Goal: Task Accomplishment & Management: Use online tool/utility

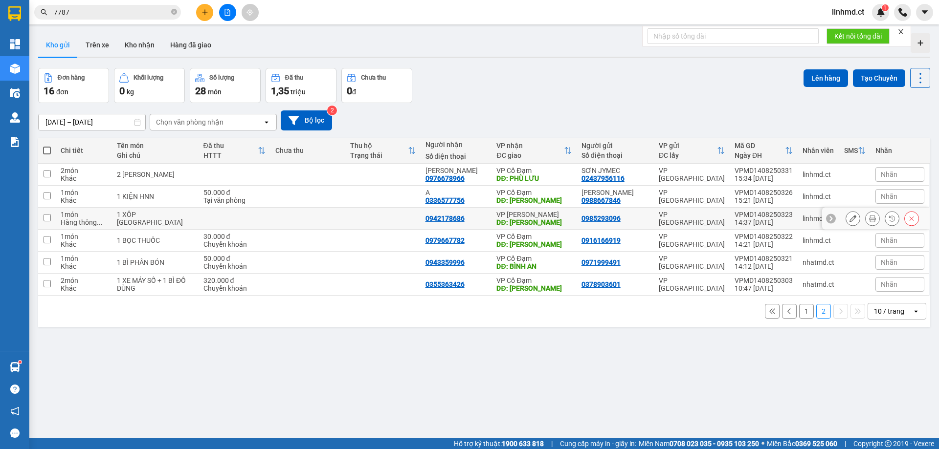
click at [45, 214] on input "checkbox" at bounding box center [47, 217] width 7 height 7
checkbox input "true"
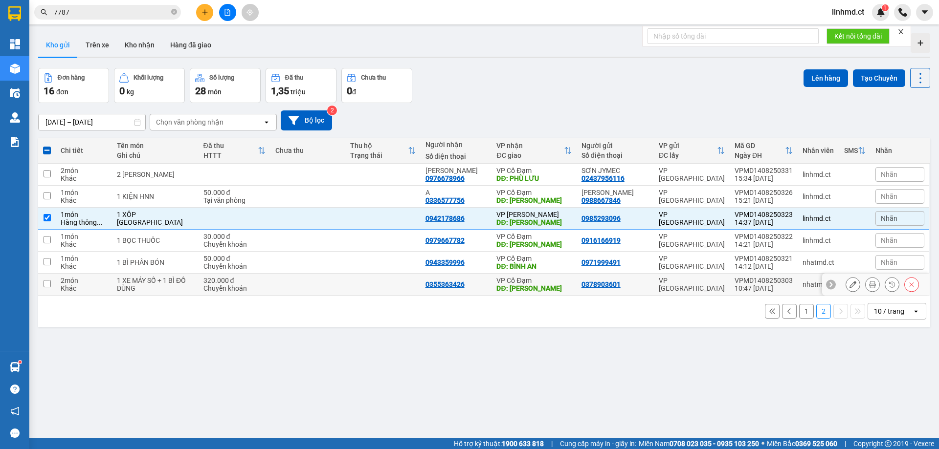
click at [46, 283] on input "checkbox" at bounding box center [47, 283] width 7 height 7
checkbox input "true"
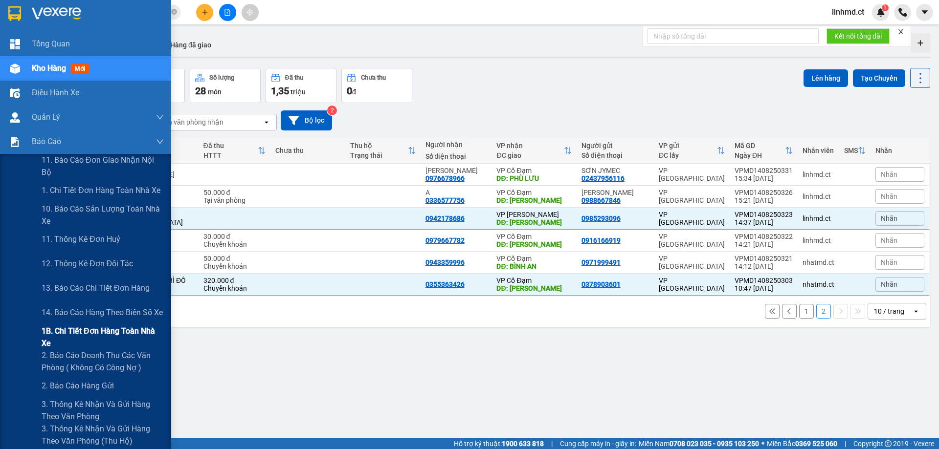
click at [60, 337] on span "1B. Chi tiết đơn hàng toàn nhà xe" at bounding box center [103, 337] width 122 height 24
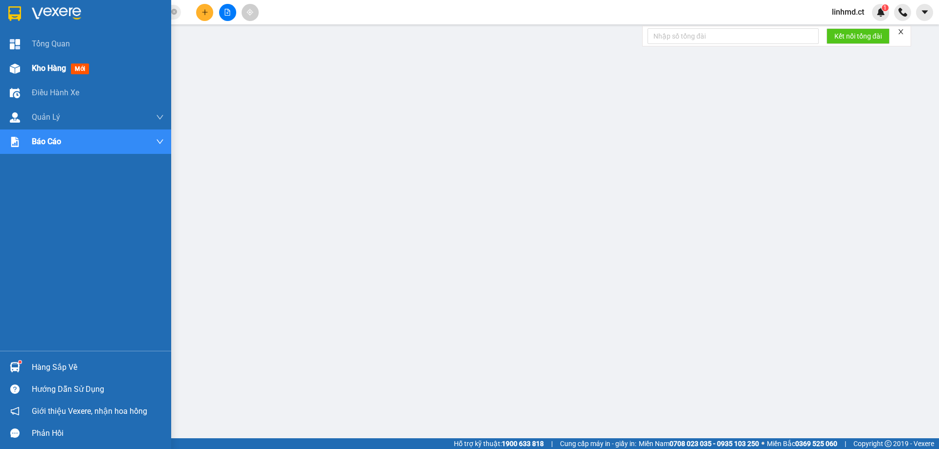
click at [14, 64] on img at bounding box center [15, 69] width 10 height 10
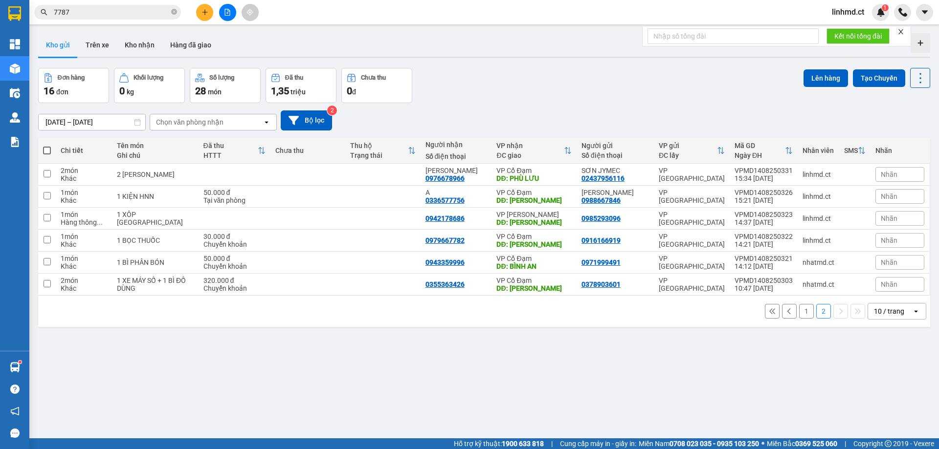
click at [799, 308] on button "1" at bounding box center [806, 311] width 15 height 15
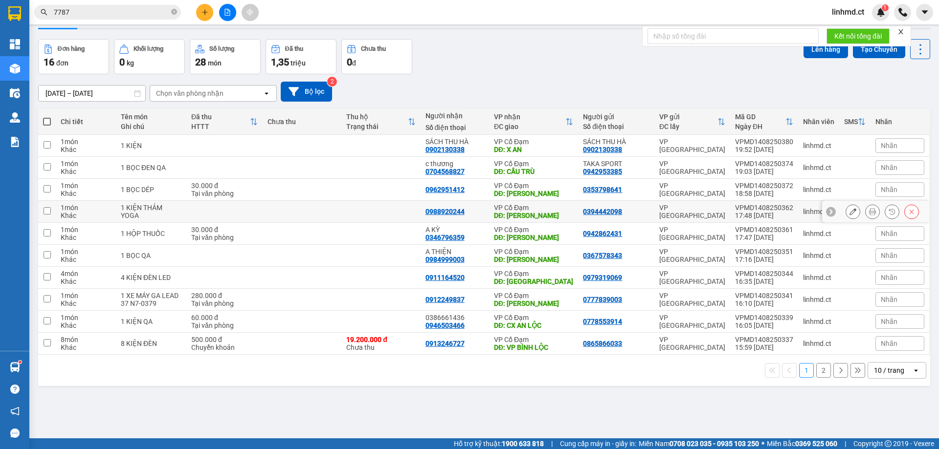
scroll to position [45, 0]
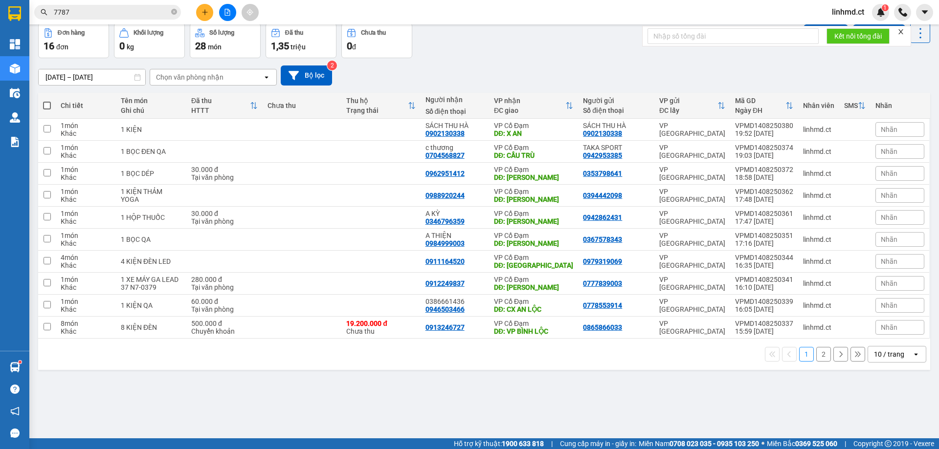
click at [817, 354] on button "2" at bounding box center [823, 354] width 15 height 15
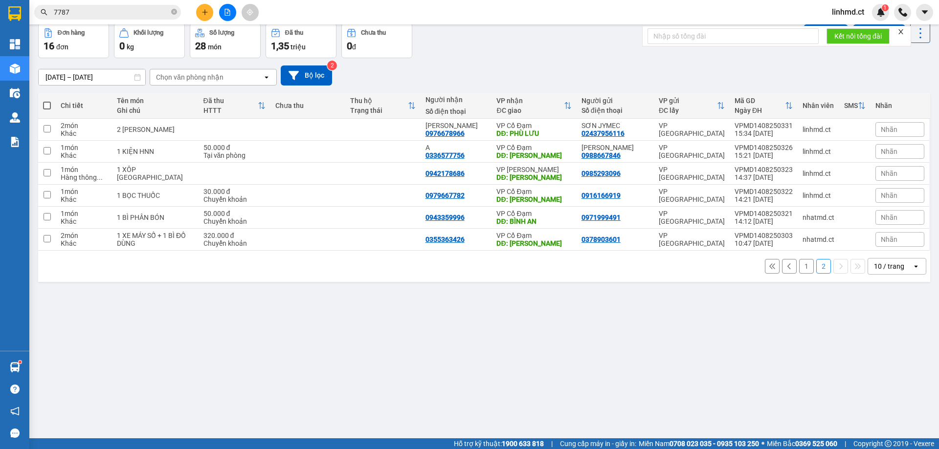
click at [801, 262] on button "1" at bounding box center [806, 266] width 15 height 15
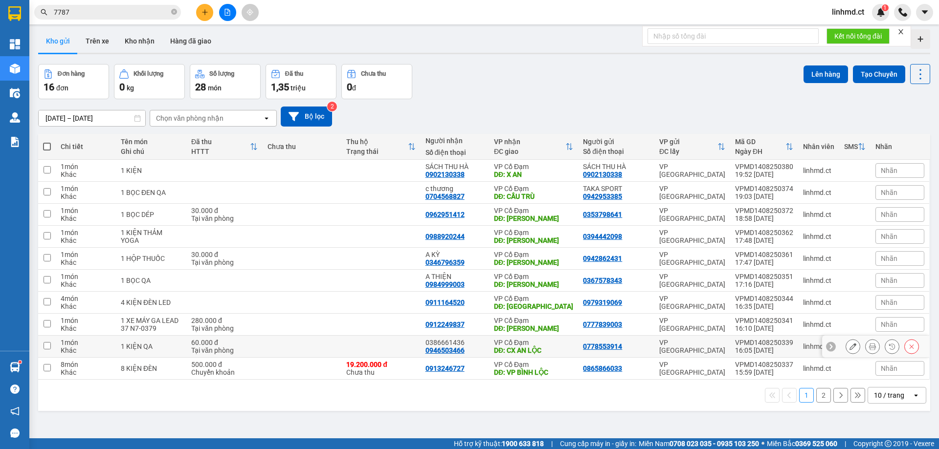
scroll to position [0, 0]
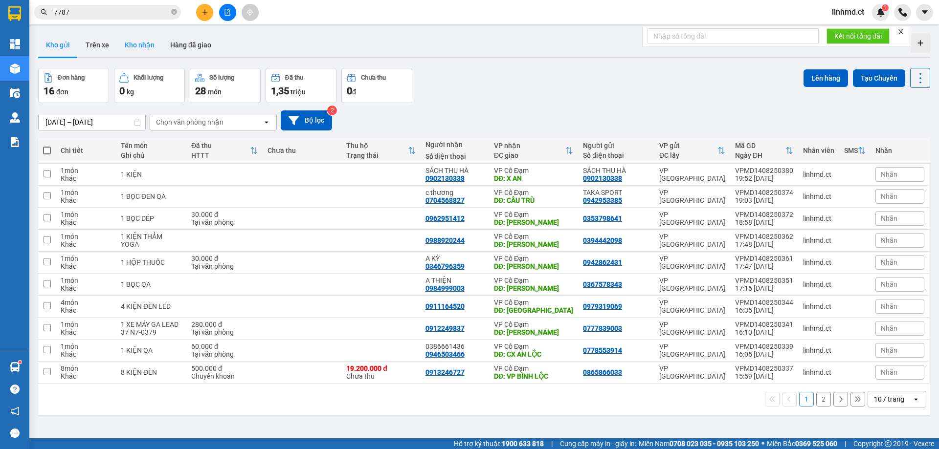
click at [134, 45] on button "Kho nhận" at bounding box center [139, 44] width 45 height 23
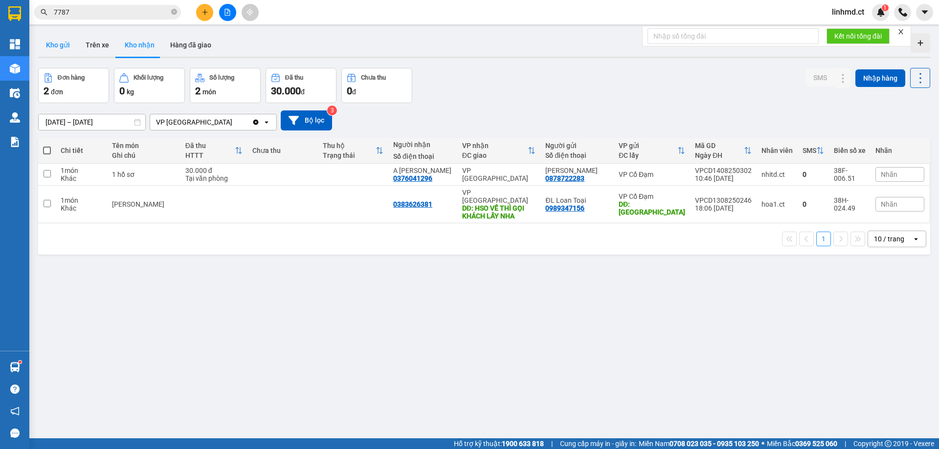
click at [65, 43] on button "Kho gửi" at bounding box center [58, 44] width 40 height 23
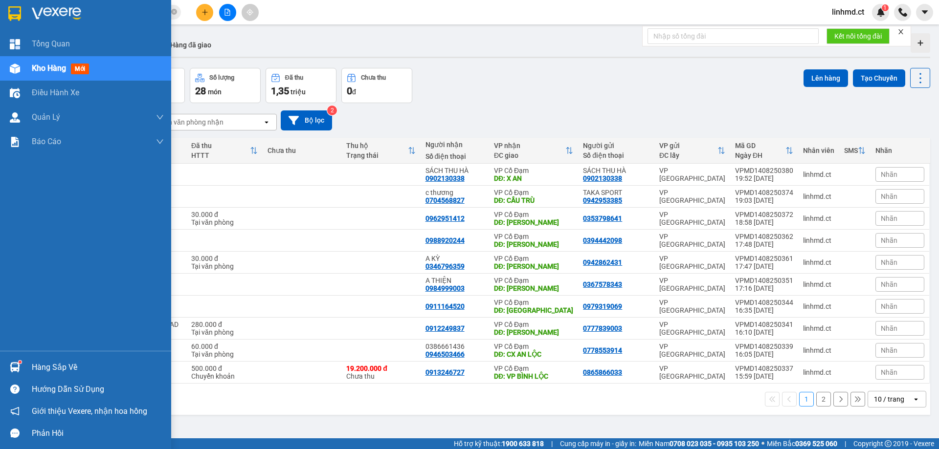
click at [21, 73] on div at bounding box center [14, 68] width 17 height 17
click at [45, 69] on span "Kho hàng" at bounding box center [49, 68] width 34 height 9
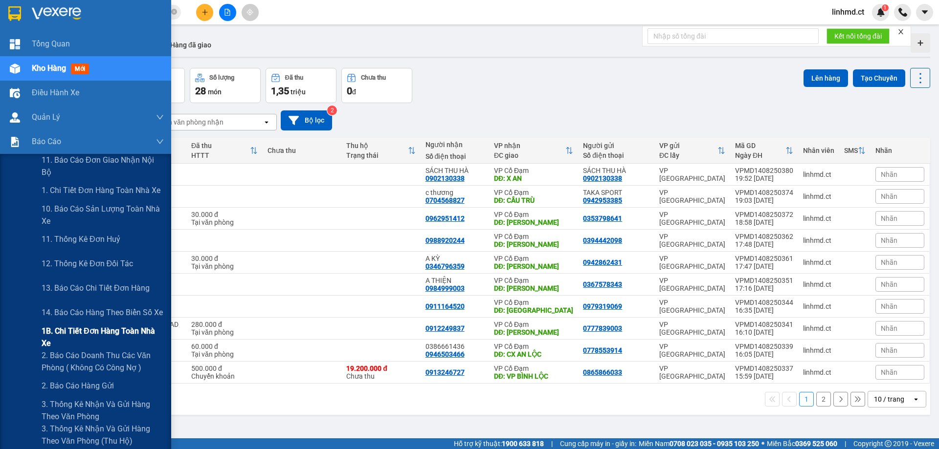
click at [63, 330] on span "1B. Chi tiết đơn hàng toàn nhà xe" at bounding box center [103, 337] width 122 height 24
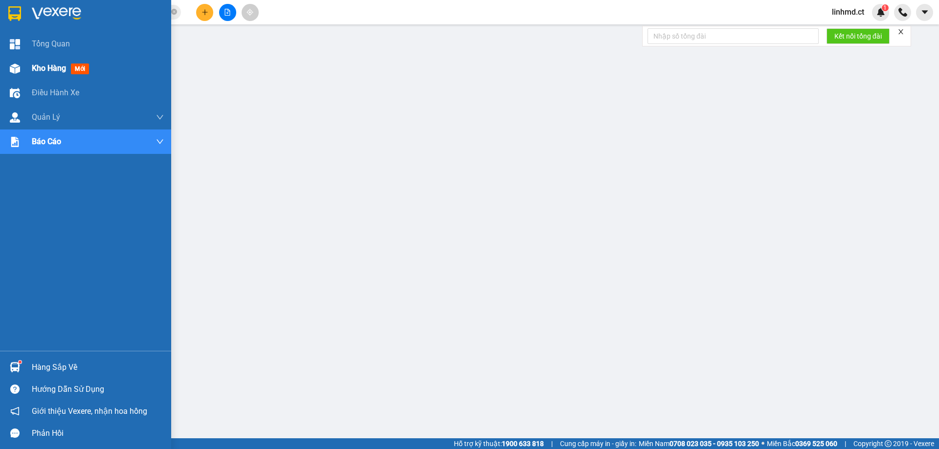
click at [50, 72] on span "Kho hàng" at bounding box center [49, 68] width 34 height 9
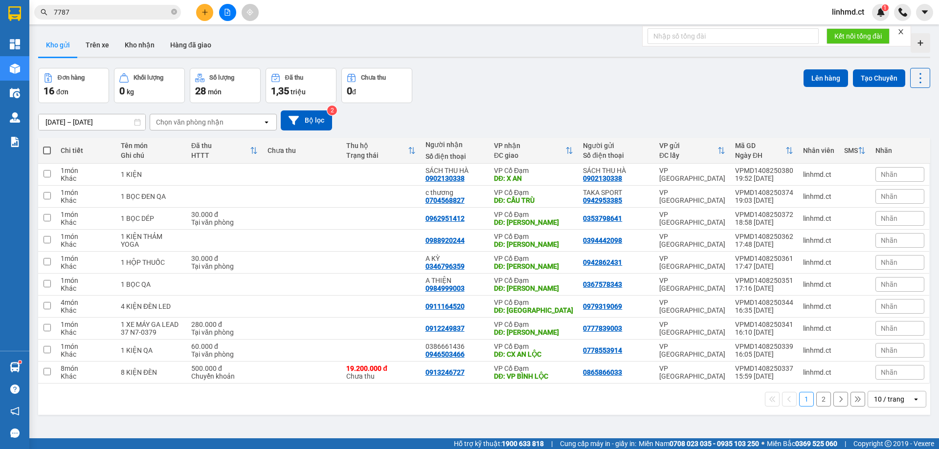
click at [43, 150] on span at bounding box center [47, 151] width 8 height 8
click at [47, 146] on input "checkbox" at bounding box center [47, 146] width 0 height 0
checkbox input "true"
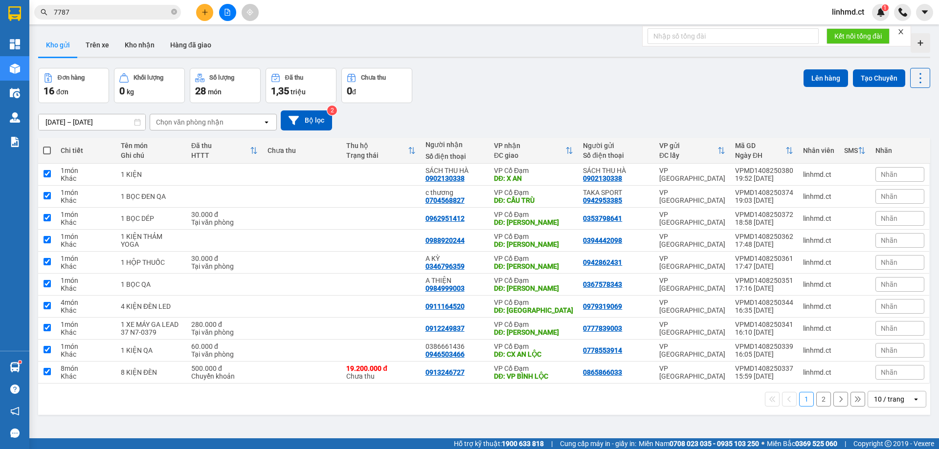
checkbox input "true"
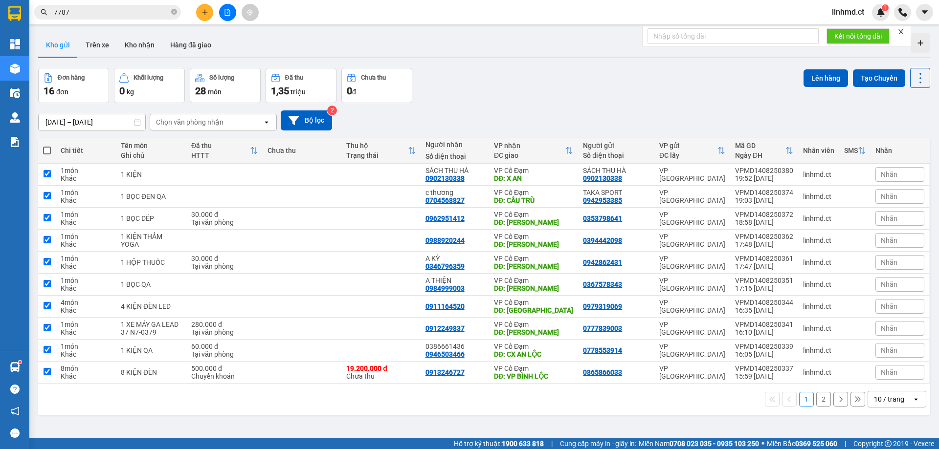
checkbox input "true"
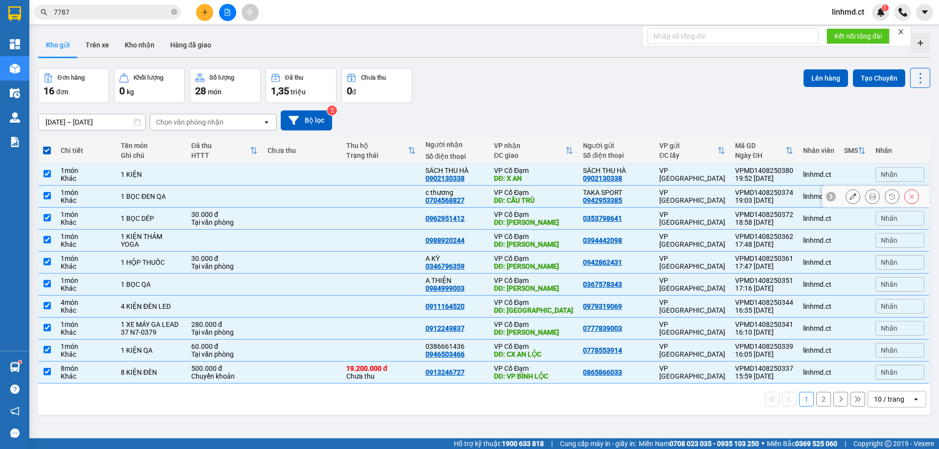
click at [46, 194] on input "checkbox" at bounding box center [47, 195] width 7 height 7
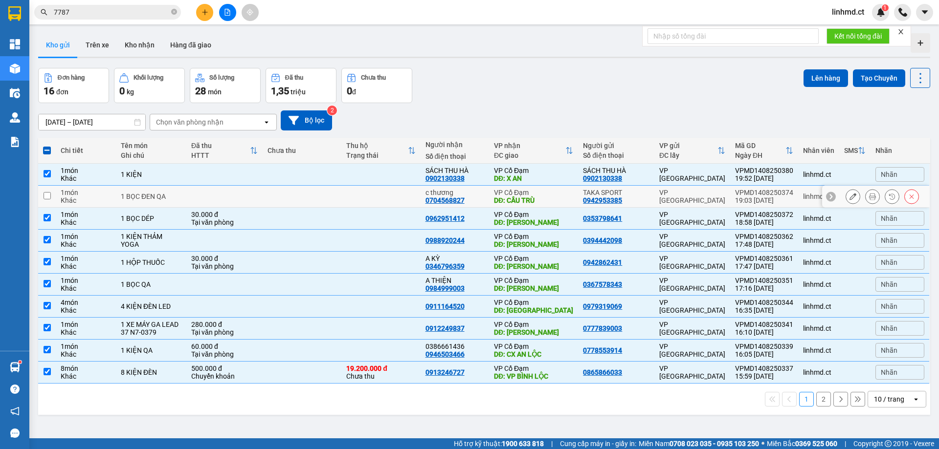
click at [46, 198] on input "checkbox" at bounding box center [47, 195] width 7 height 7
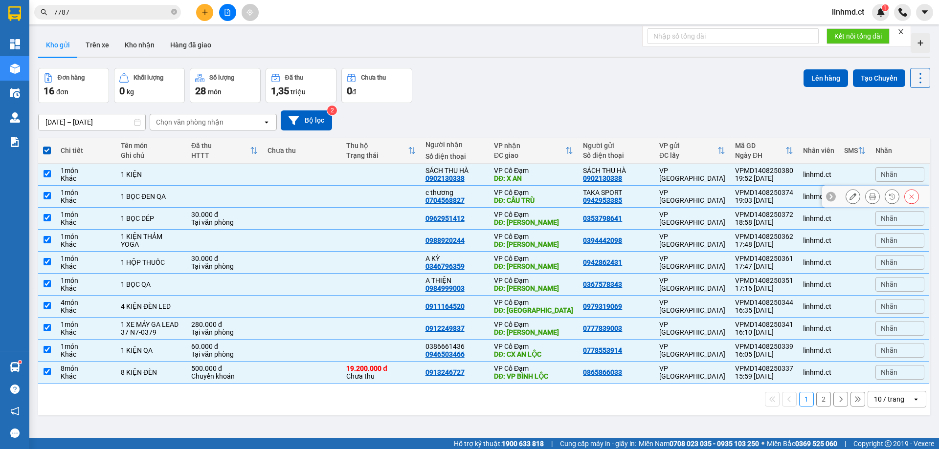
click at [43, 199] on td at bounding box center [47, 197] width 18 height 22
checkbox input "false"
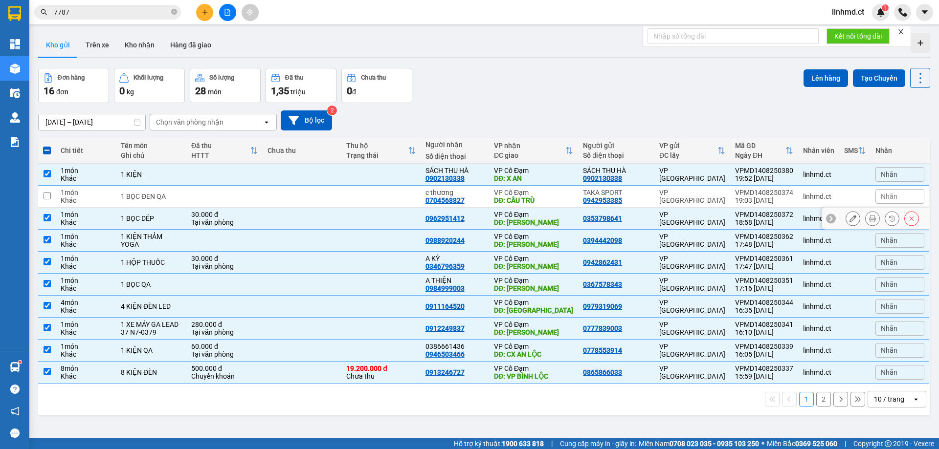
click at [42, 219] on td at bounding box center [47, 219] width 18 height 22
checkbox input "false"
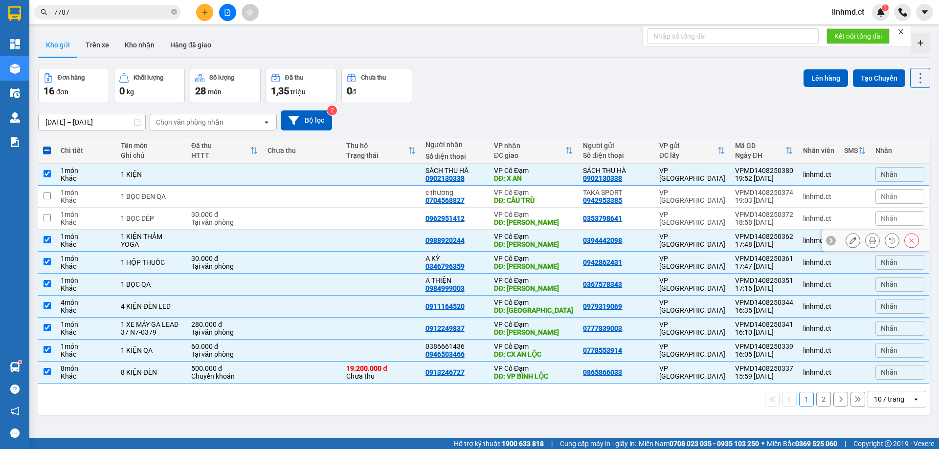
click at [48, 237] on input "checkbox" at bounding box center [47, 239] width 7 height 7
checkbox input "false"
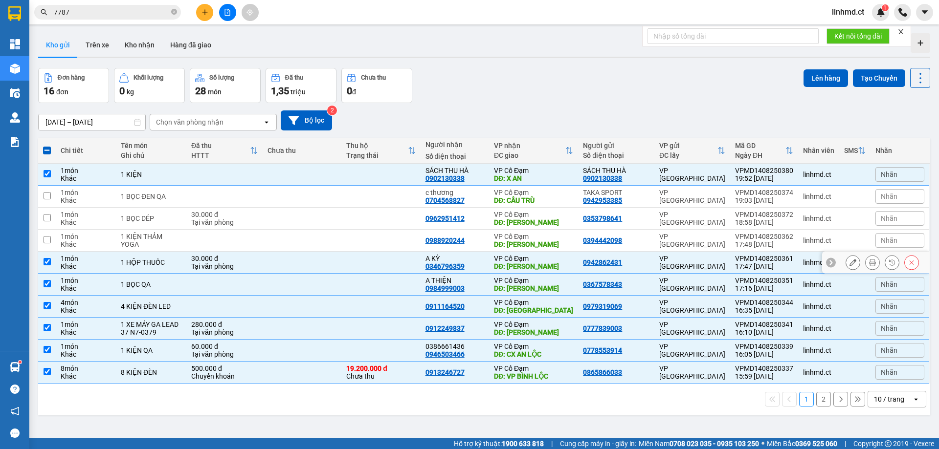
click at [48, 262] on input "checkbox" at bounding box center [47, 261] width 7 height 7
checkbox input "false"
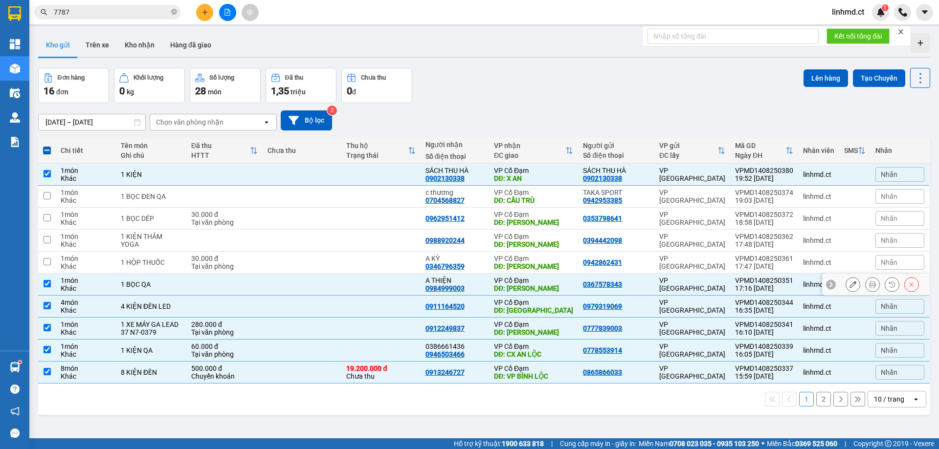
click at [44, 285] on input "checkbox" at bounding box center [47, 283] width 7 height 7
checkbox input "false"
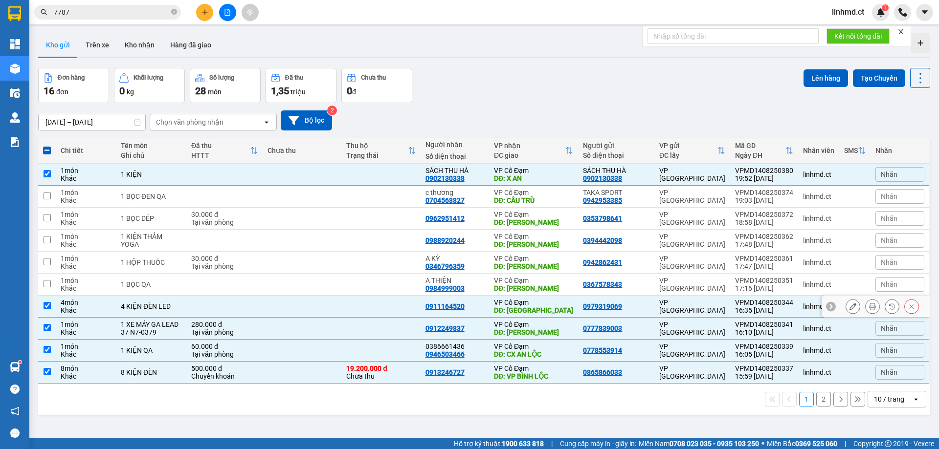
click at [45, 304] on input "checkbox" at bounding box center [47, 305] width 7 height 7
checkbox input "false"
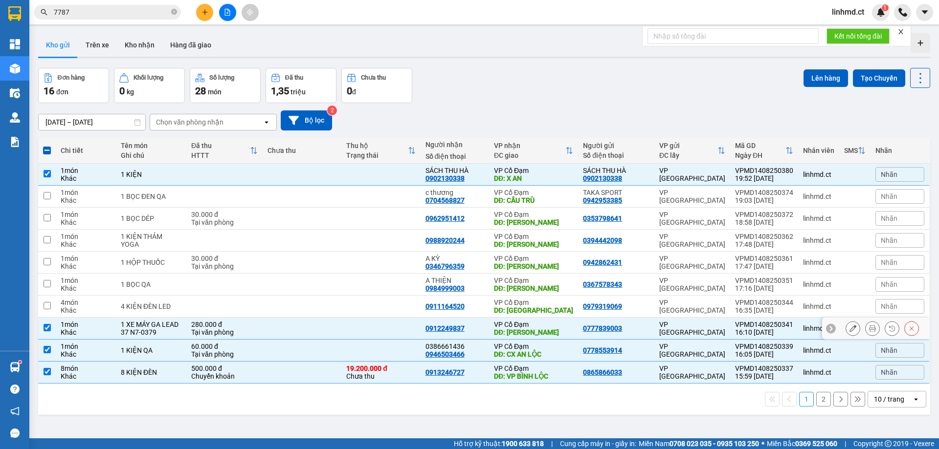
click at [49, 329] on input "checkbox" at bounding box center [47, 327] width 7 height 7
checkbox input "false"
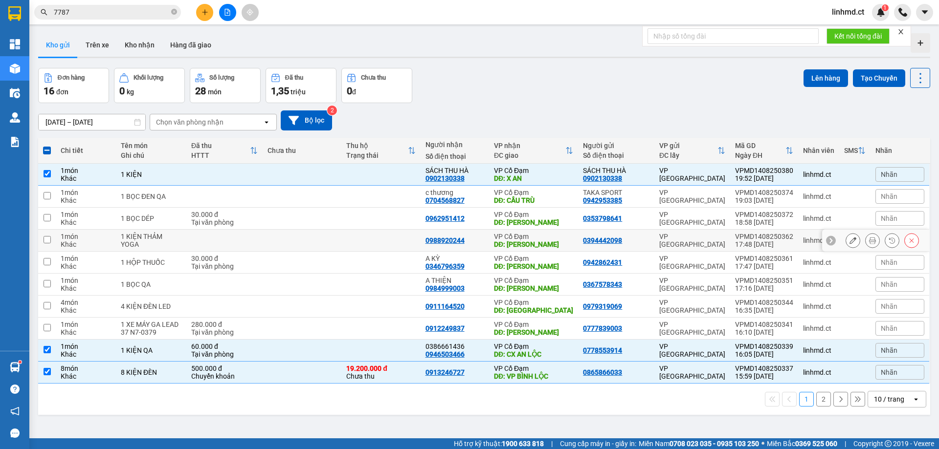
scroll to position [45, 0]
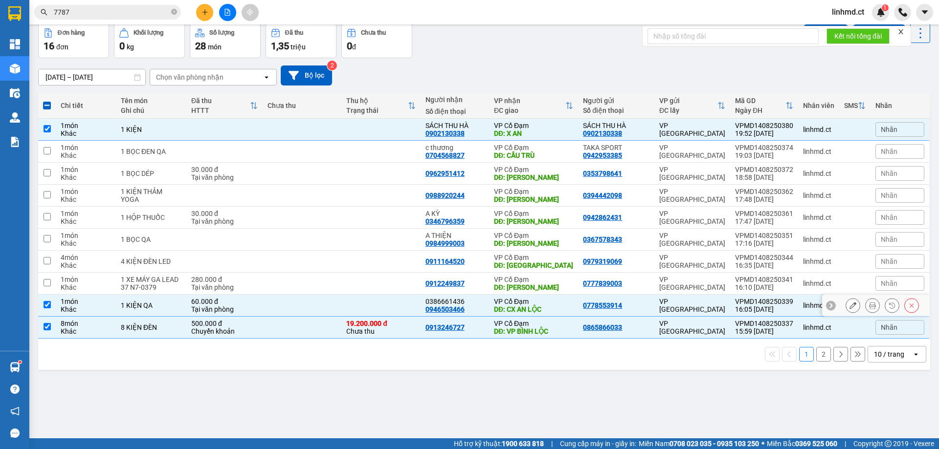
click at [47, 305] on input "checkbox" at bounding box center [47, 304] width 7 height 7
checkbox input "false"
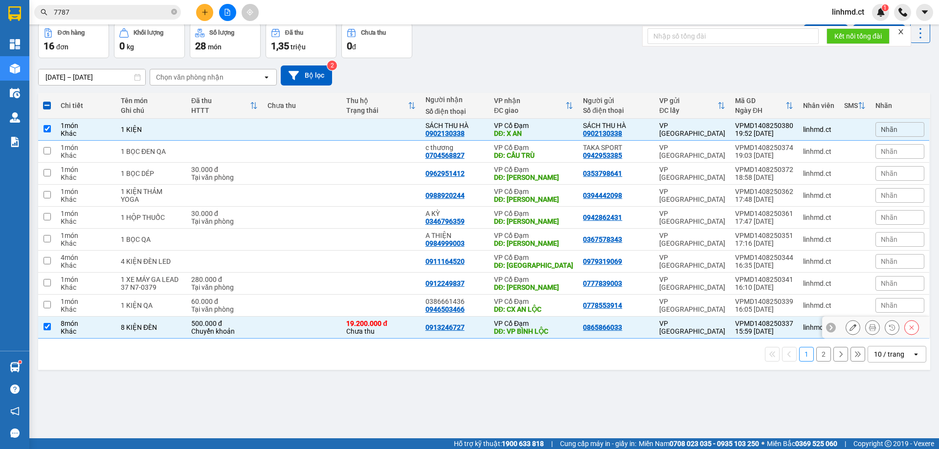
click at [47, 326] on input "checkbox" at bounding box center [47, 326] width 7 height 7
checkbox input "false"
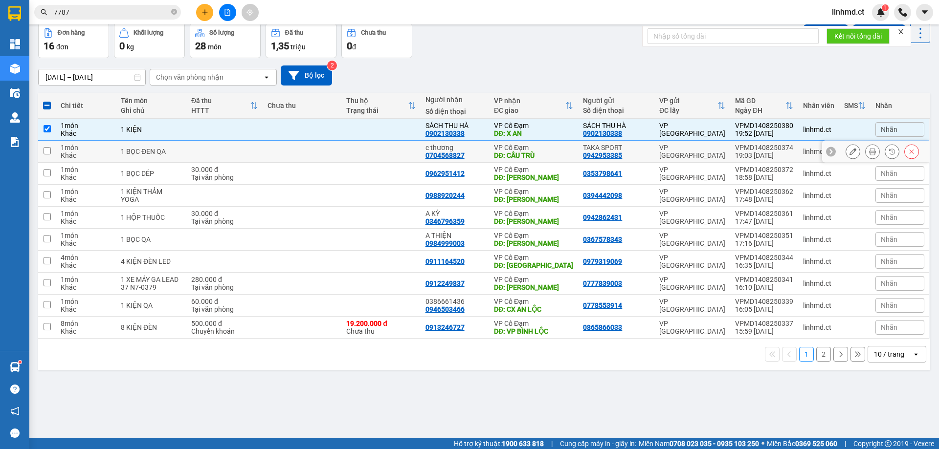
scroll to position [0, 0]
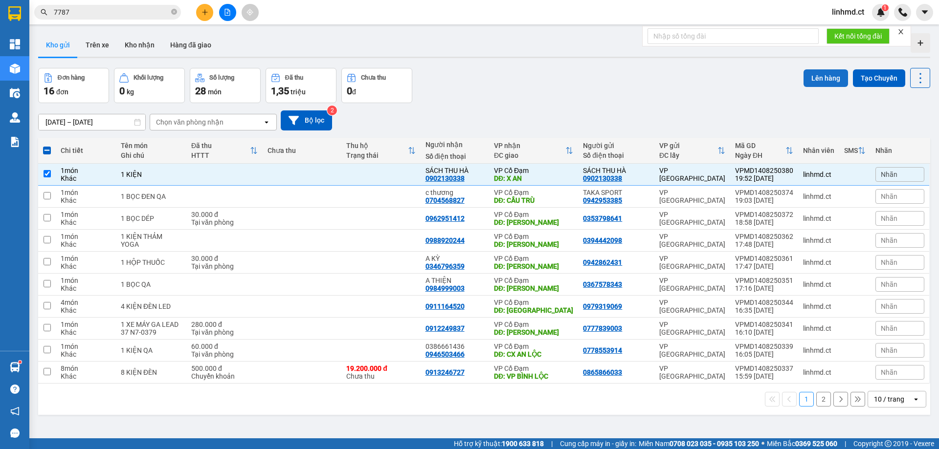
click at [811, 76] on button "Lên hàng" at bounding box center [825, 78] width 44 height 18
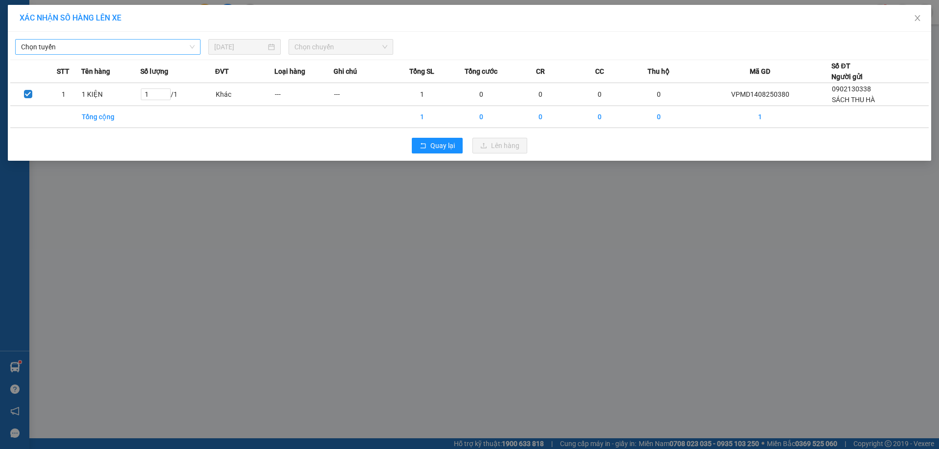
click at [140, 44] on span "Chọn tuyến" at bounding box center [108, 47] width 174 height 15
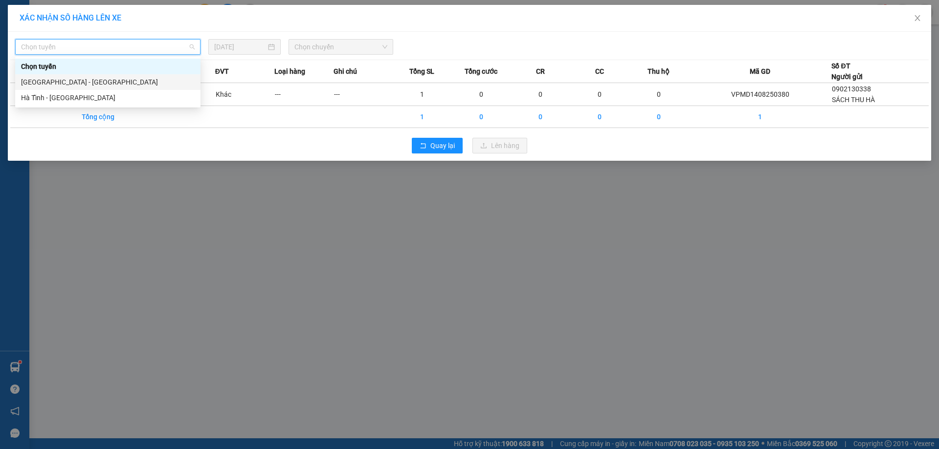
click at [131, 82] on div "[GEOGRAPHIC_DATA] - [GEOGRAPHIC_DATA]" at bounding box center [108, 82] width 174 height 11
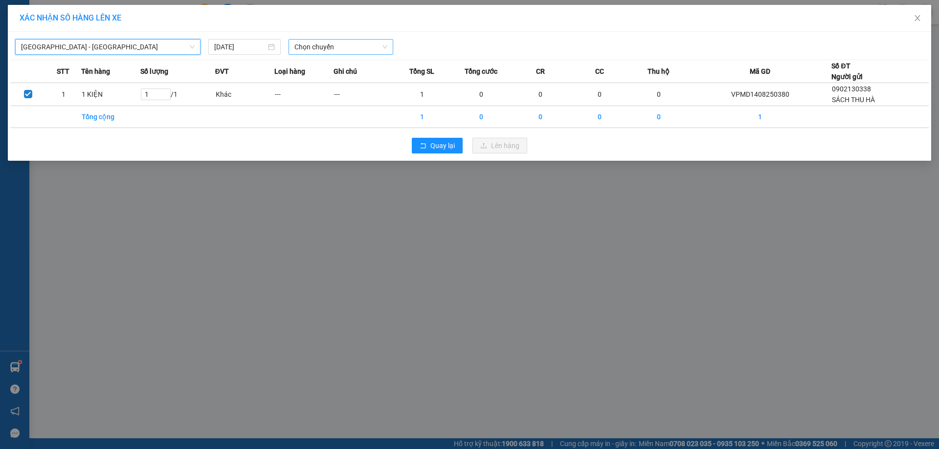
click at [328, 45] on span "Chọn chuyến" at bounding box center [340, 47] width 93 height 15
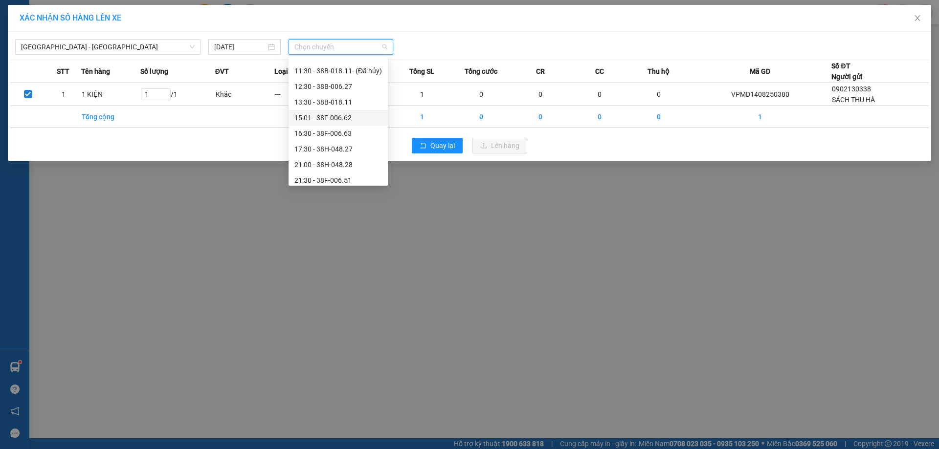
scroll to position [63, 0]
click at [331, 159] on div "21:30 - 38F-006.51" at bounding box center [338, 160] width 88 height 11
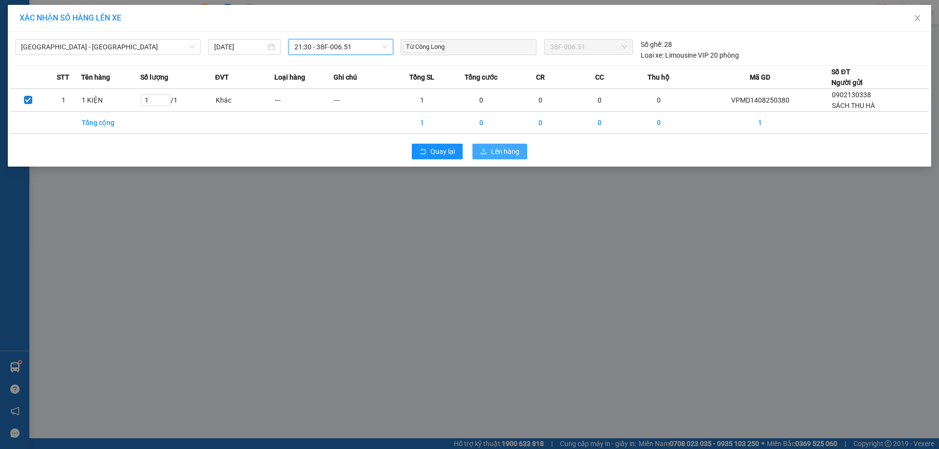
click at [503, 147] on span "Lên hàng" at bounding box center [505, 151] width 28 height 11
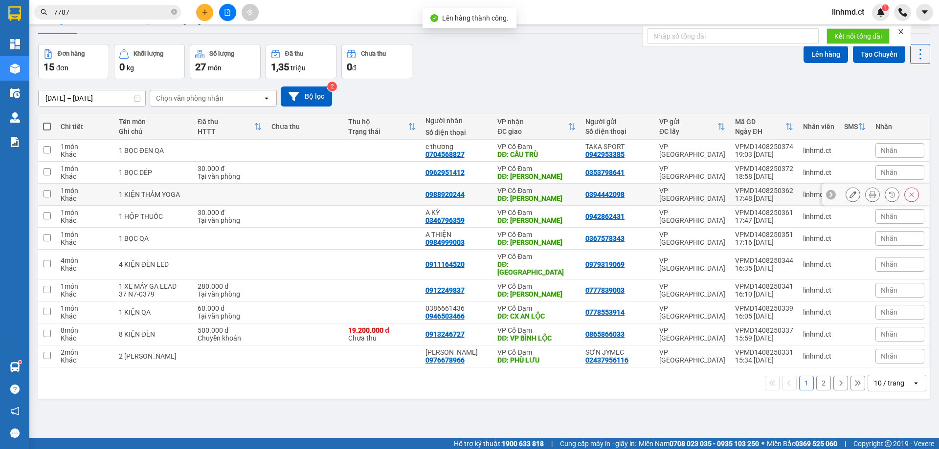
scroll to position [45, 0]
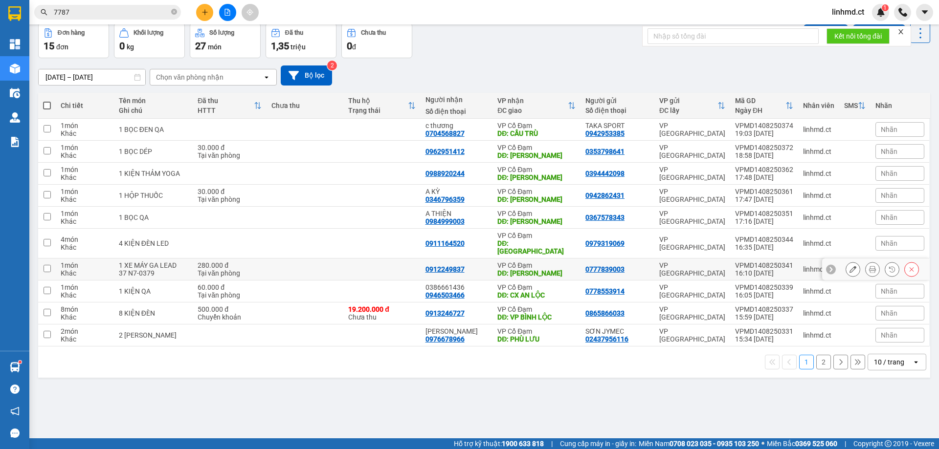
click at [46, 265] on input "checkbox" at bounding box center [47, 268] width 7 height 7
checkbox input "true"
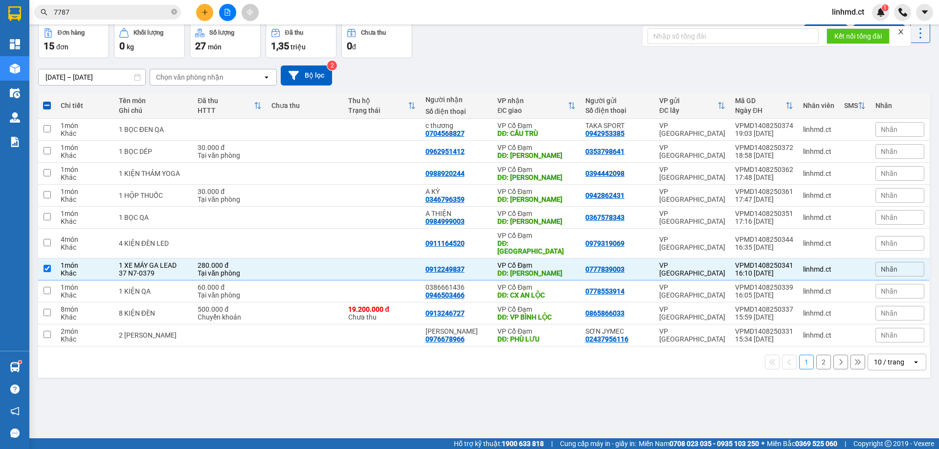
scroll to position [0, 0]
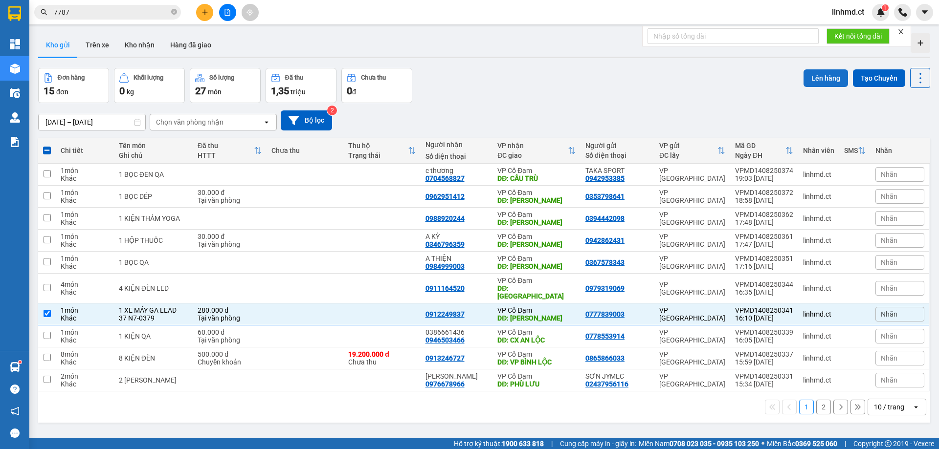
click at [803, 76] on button "Lên hàng" at bounding box center [825, 78] width 44 height 18
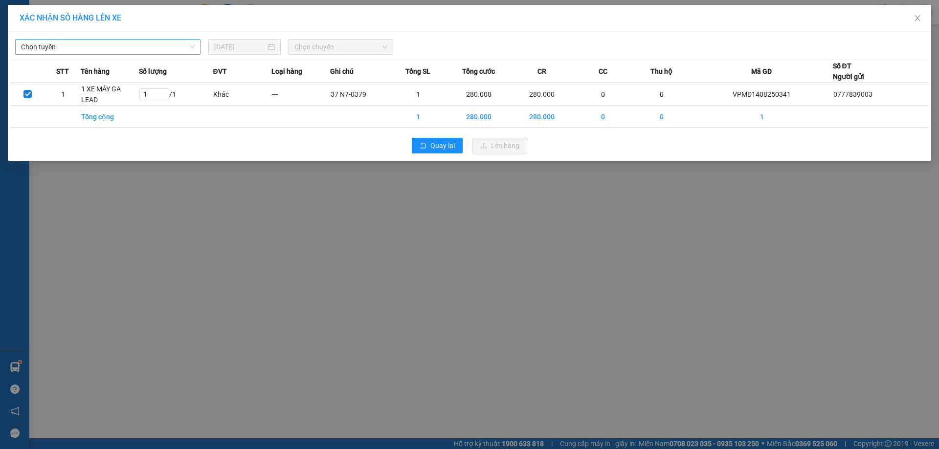
click at [171, 44] on span "Chọn tuyến" at bounding box center [108, 47] width 174 height 15
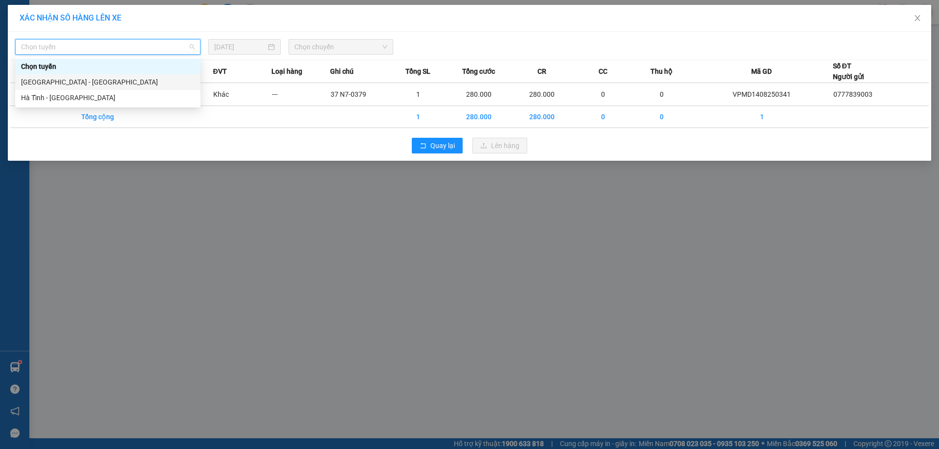
click at [142, 82] on div "[GEOGRAPHIC_DATA] - [GEOGRAPHIC_DATA]" at bounding box center [108, 82] width 174 height 11
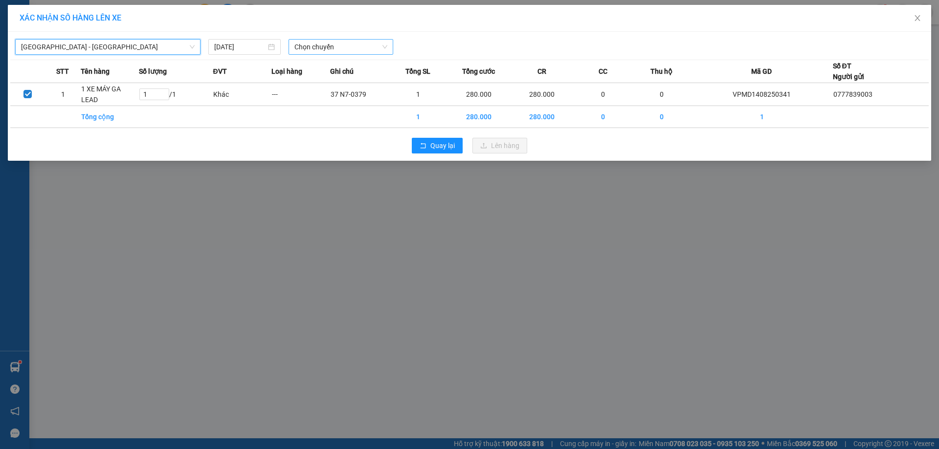
click at [313, 50] on span "Chọn chuyến" at bounding box center [340, 47] width 93 height 15
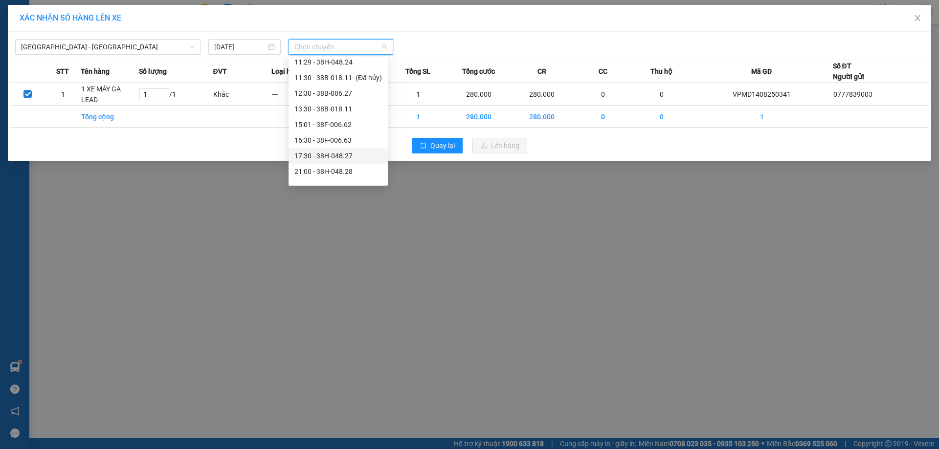
scroll to position [63, 0]
click at [327, 158] on div "21:30 - 38F-006.51" at bounding box center [338, 160] width 88 height 11
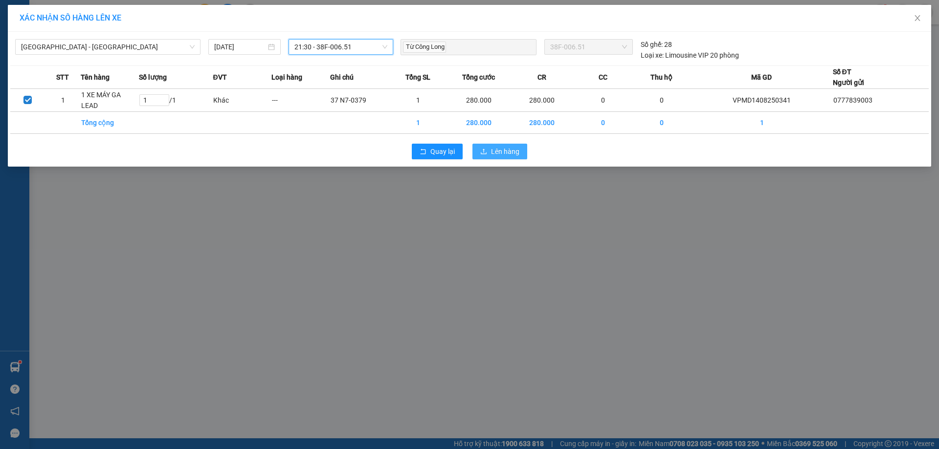
click at [496, 154] on span "Lên hàng" at bounding box center [505, 151] width 28 height 11
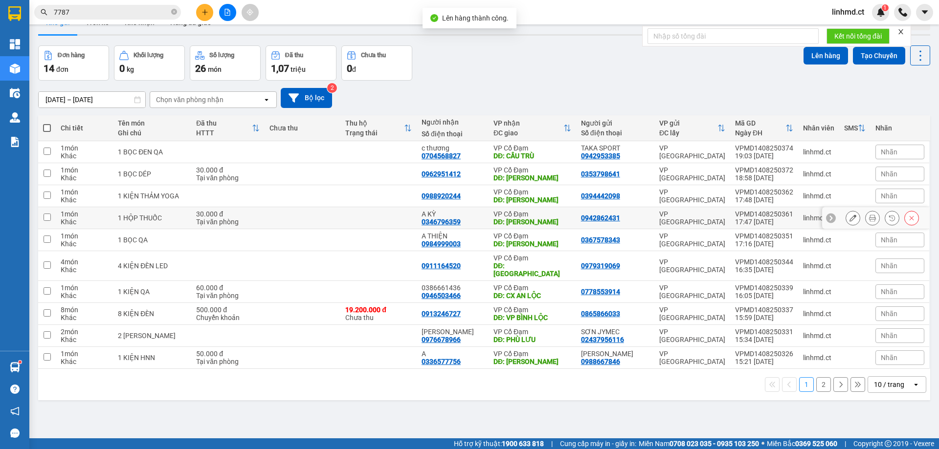
scroll to position [45, 0]
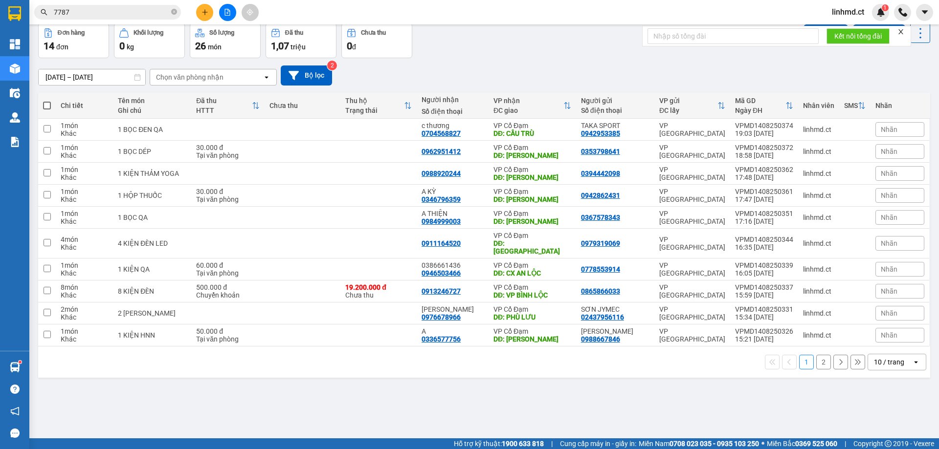
click at [816, 359] on button "2" at bounding box center [823, 362] width 15 height 15
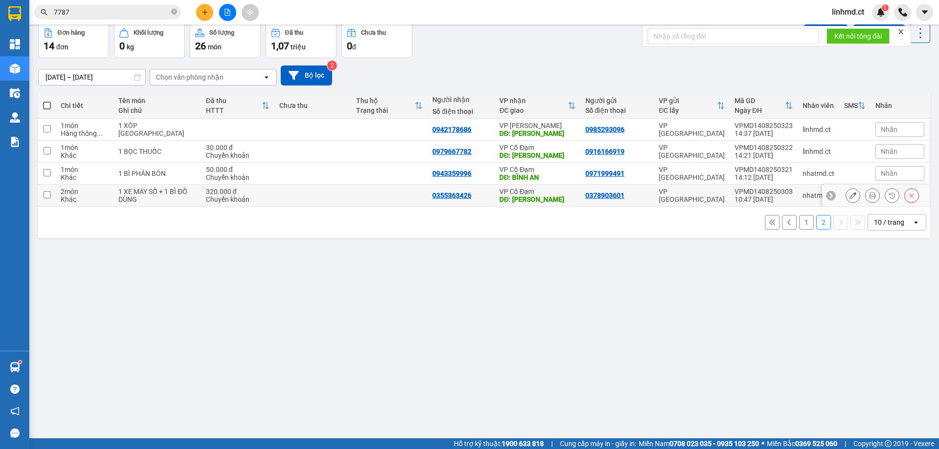
click at [47, 195] on input "checkbox" at bounding box center [47, 194] width 7 height 7
checkbox input "true"
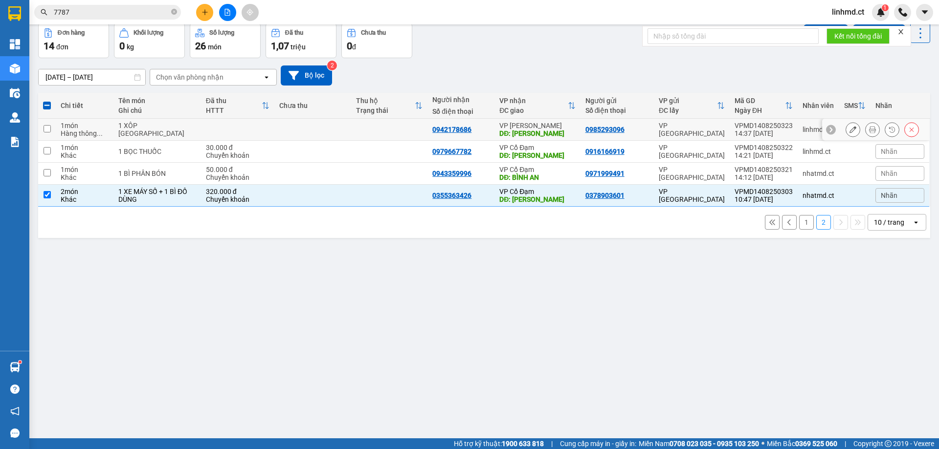
click at [45, 127] on input "checkbox" at bounding box center [47, 128] width 7 height 7
checkbox input "true"
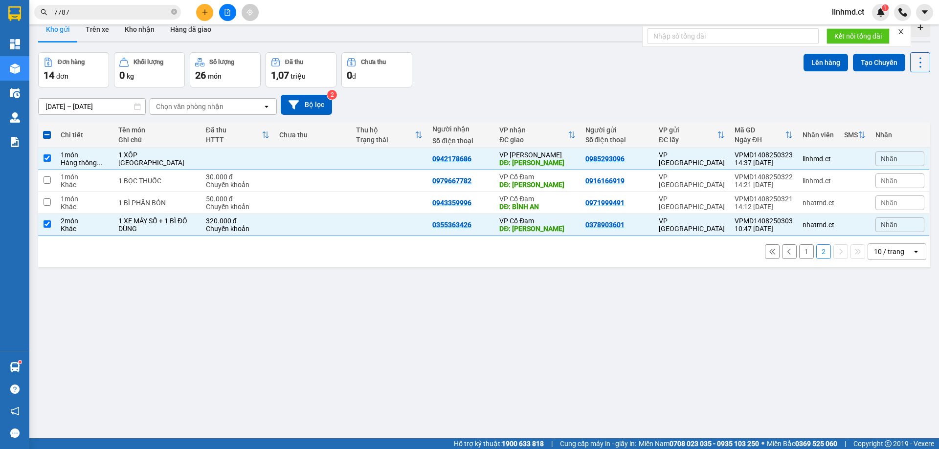
scroll to position [0, 0]
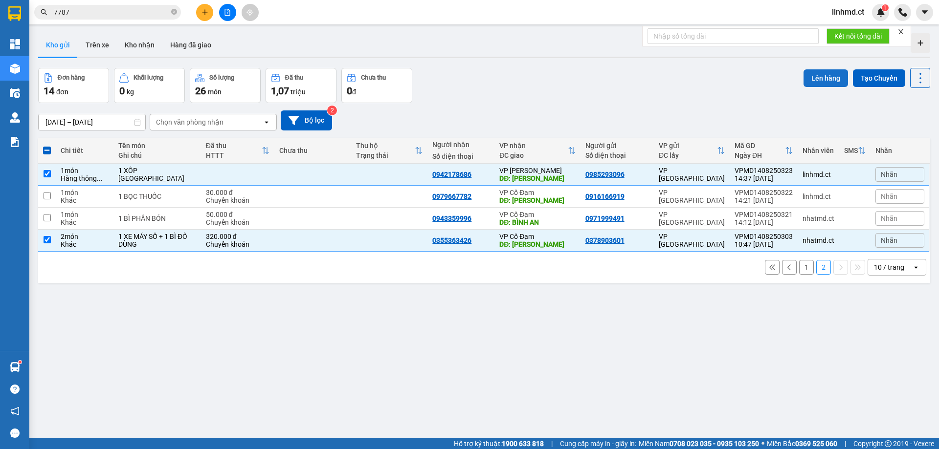
click at [812, 78] on button "Lên hàng" at bounding box center [825, 78] width 44 height 18
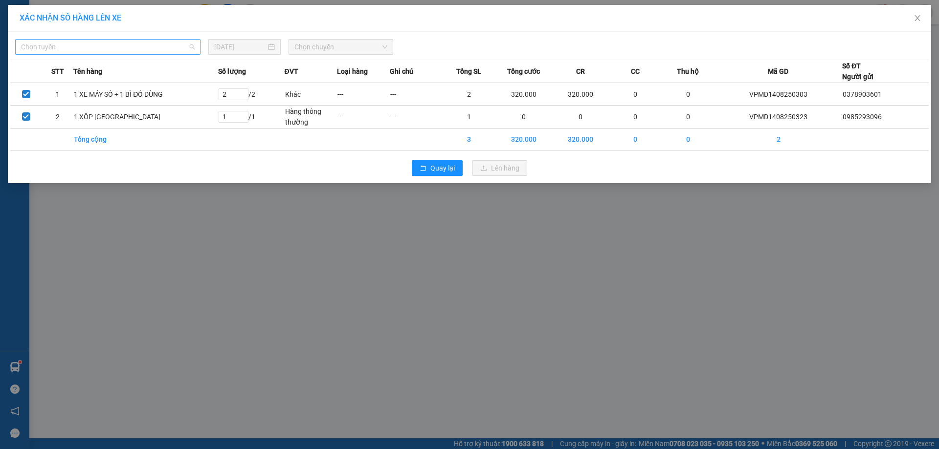
click at [118, 45] on span "Chọn tuyến" at bounding box center [108, 47] width 174 height 15
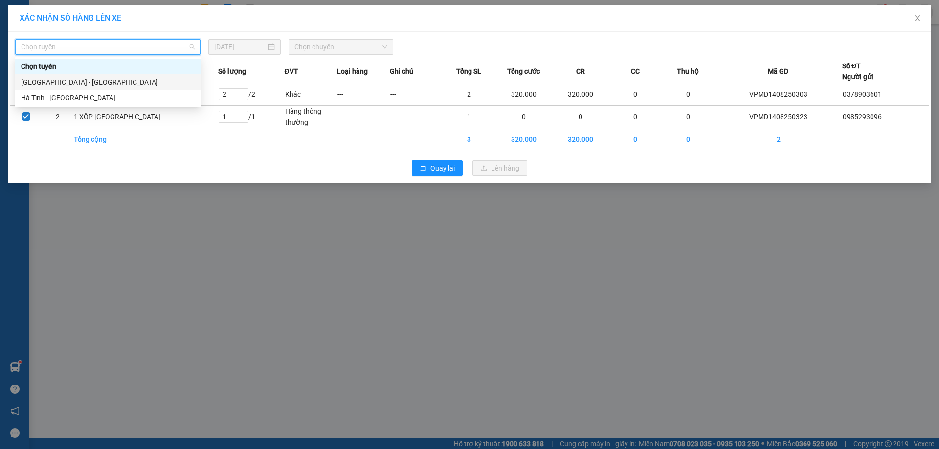
click at [125, 80] on div "[GEOGRAPHIC_DATA] - [GEOGRAPHIC_DATA]" at bounding box center [108, 82] width 174 height 11
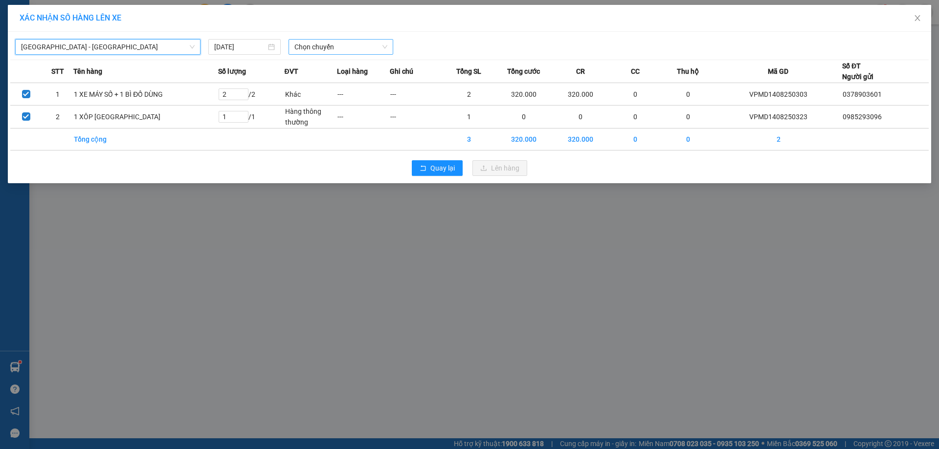
click at [341, 42] on span "Chọn chuyến" at bounding box center [340, 47] width 93 height 15
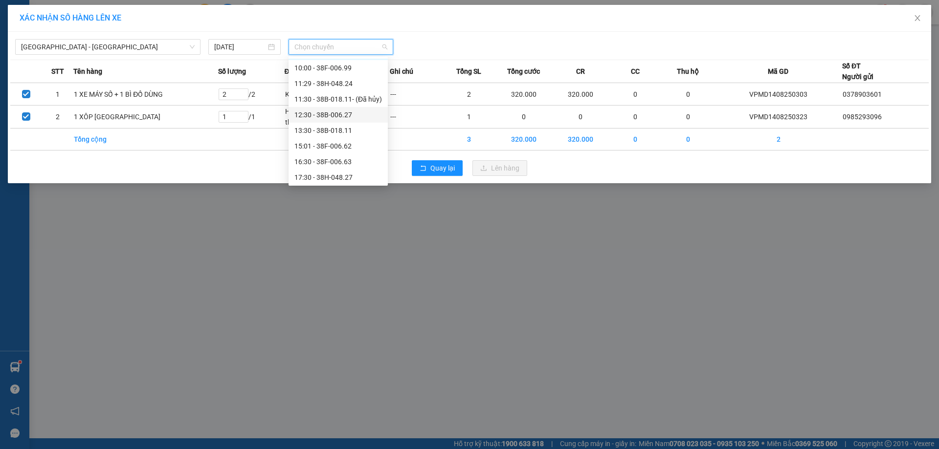
scroll to position [50, 0]
click at [355, 172] on div "21:30 - 38F-006.51" at bounding box center [338, 173] width 88 height 11
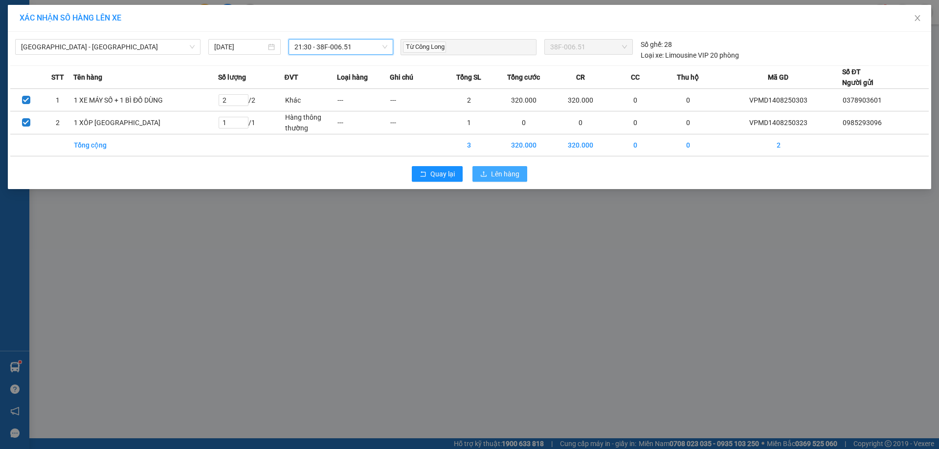
click at [505, 179] on span "Lên hàng" at bounding box center [505, 174] width 28 height 11
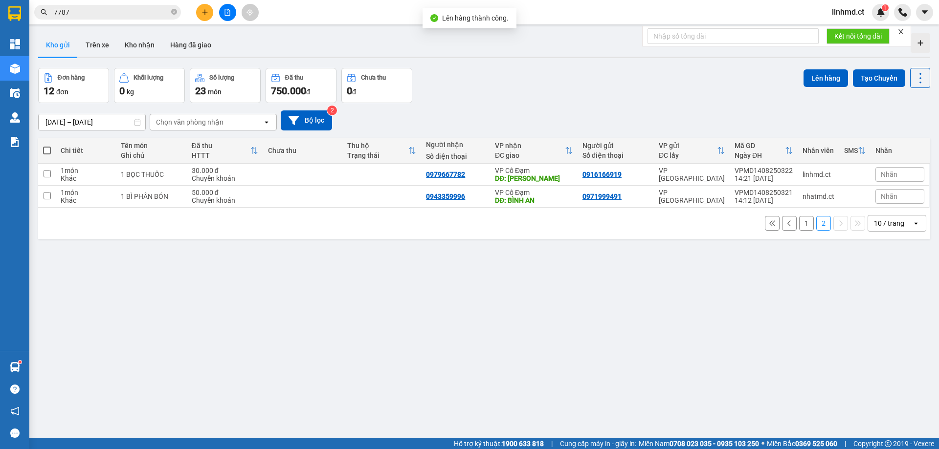
click at [47, 150] on span at bounding box center [47, 151] width 8 height 8
click at [47, 146] on input "checkbox" at bounding box center [47, 146] width 0 height 0
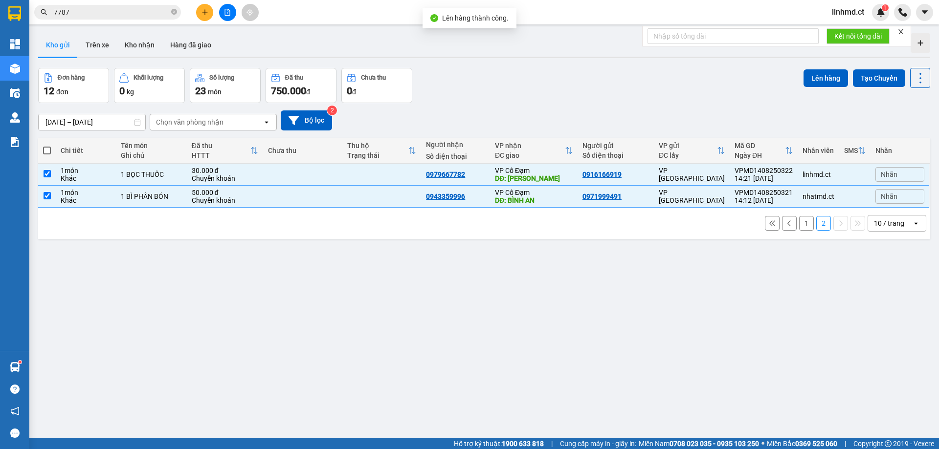
checkbox input "true"
click at [822, 81] on button "Lên hàng" at bounding box center [825, 78] width 44 height 18
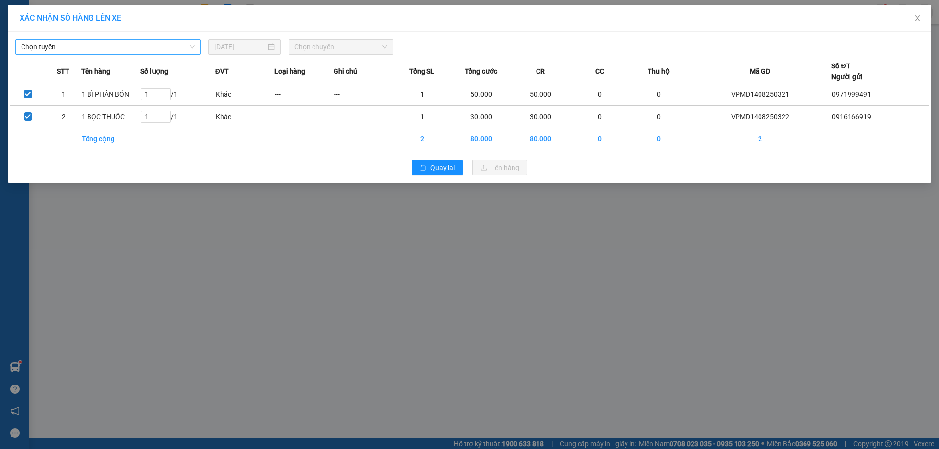
click at [156, 49] on span "Chọn tuyến" at bounding box center [108, 47] width 174 height 15
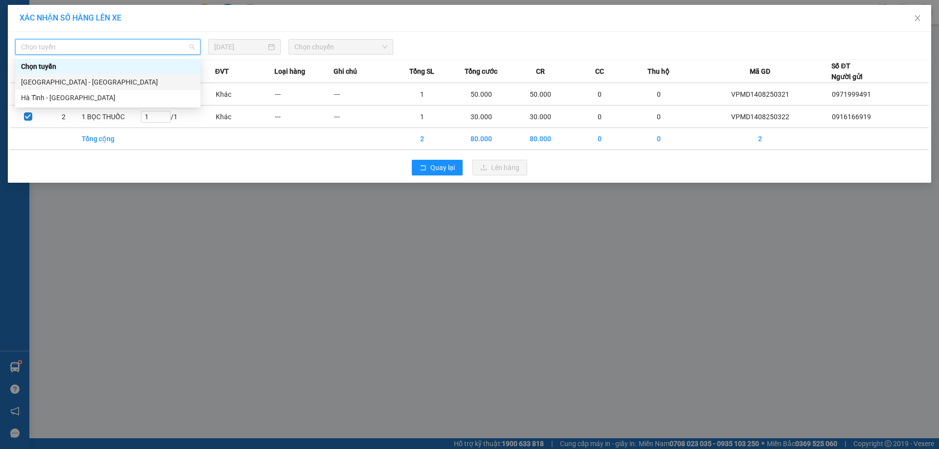
click at [144, 87] on div "[GEOGRAPHIC_DATA] - [GEOGRAPHIC_DATA]" at bounding box center [108, 82] width 174 height 11
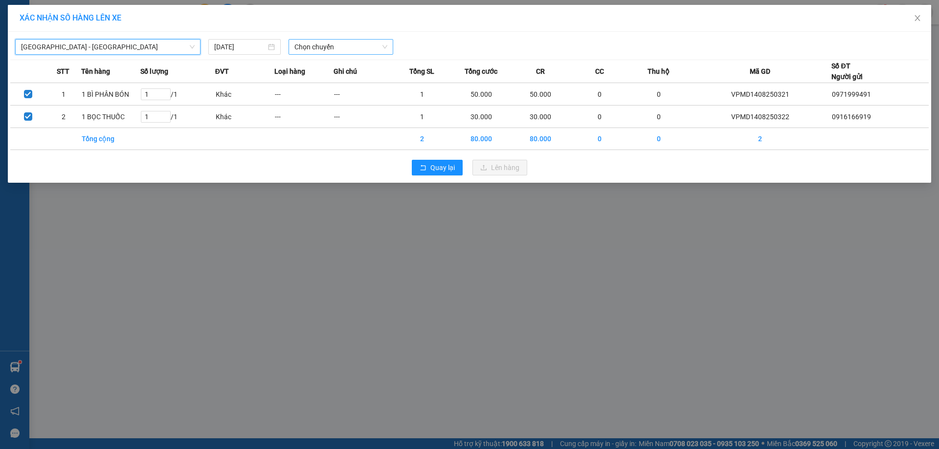
click at [343, 50] on span "Chọn chuyến" at bounding box center [340, 47] width 93 height 15
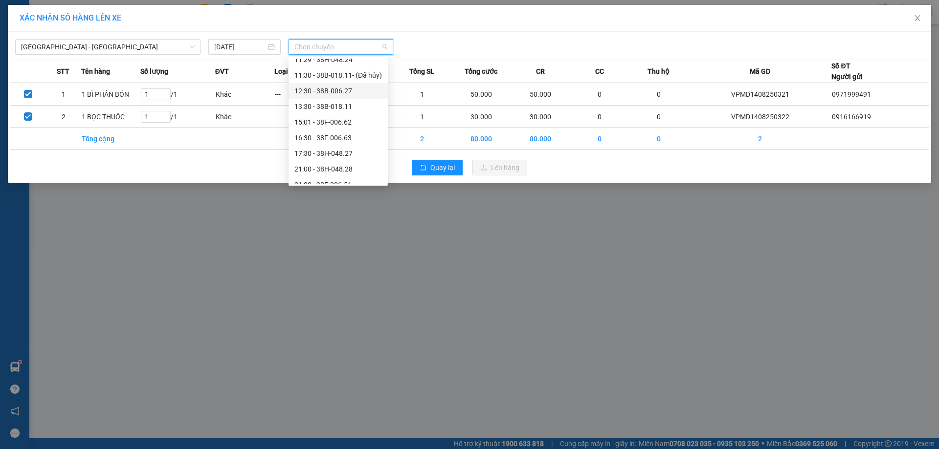
scroll to position [63, 0]
click at [346, 173] on div "21:45 - 38H-024.49" at bounding box center [338, 176] width 88 height 11
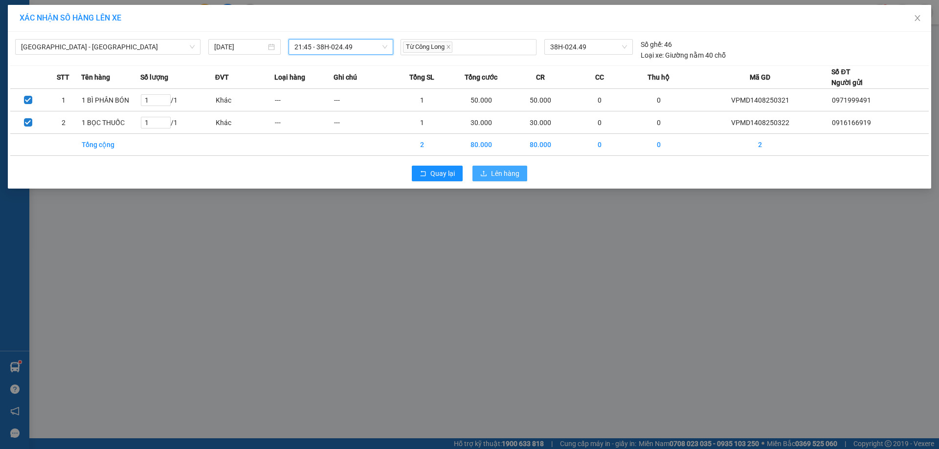
click at [487, 173] on button "Lên hàng" at bounding box center [499, 174] width 55 height 16
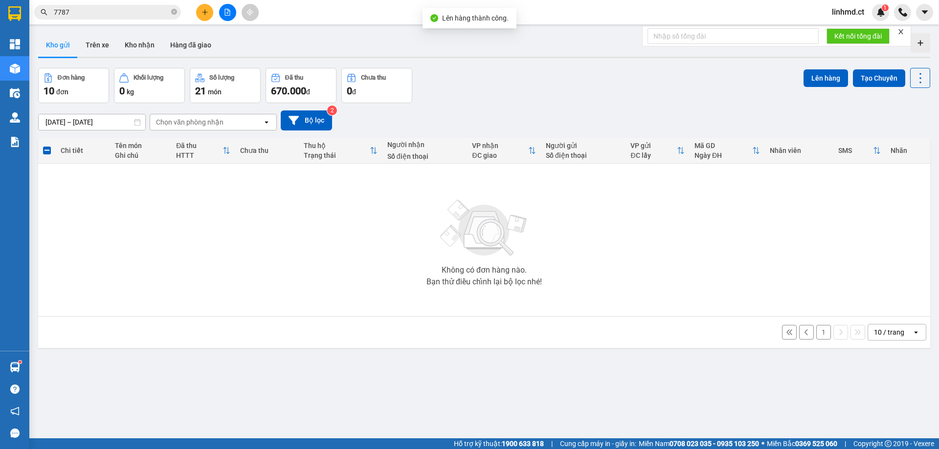
click at [816, 328] on button "1" at bounding box center [823, 332] width 15 height 15
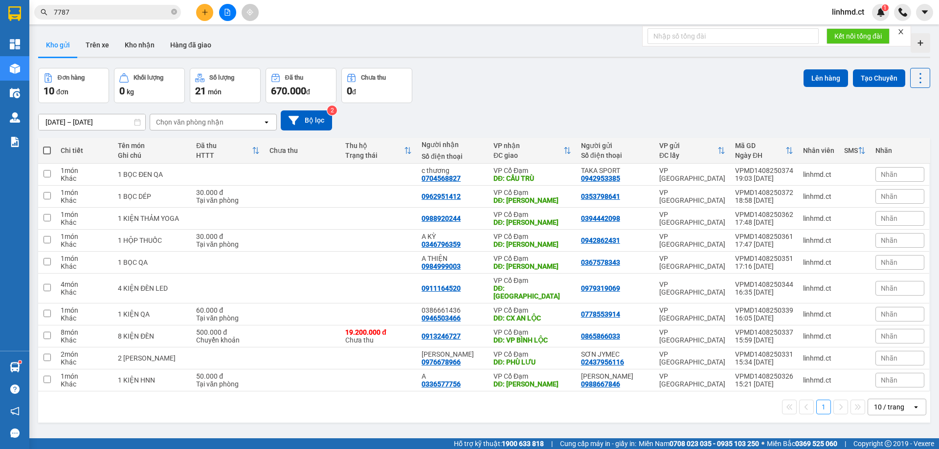
click at [44, 147] on span at bounding box center [47, 151] width 8 height 8
click at [47, 146] on input "checkbox" at bounding box center [47, 146] width 0 height 0
checkbox input "true"
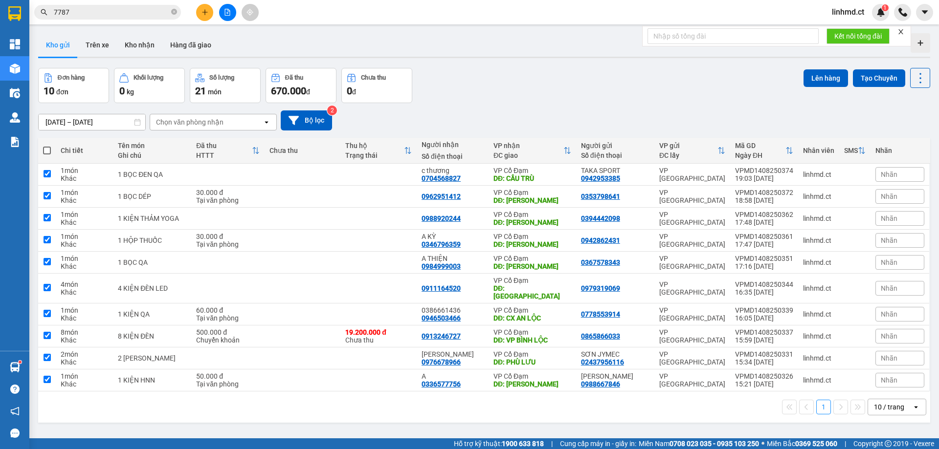
checkbox input "true"
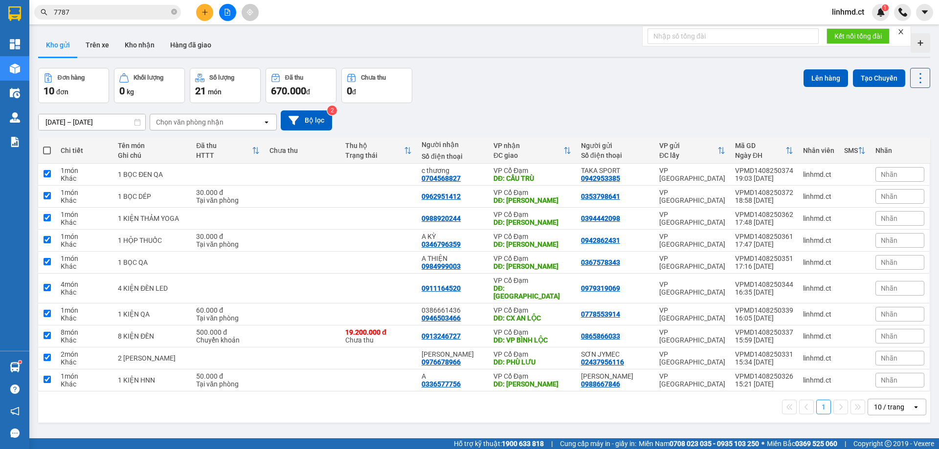
checkbox input "true"
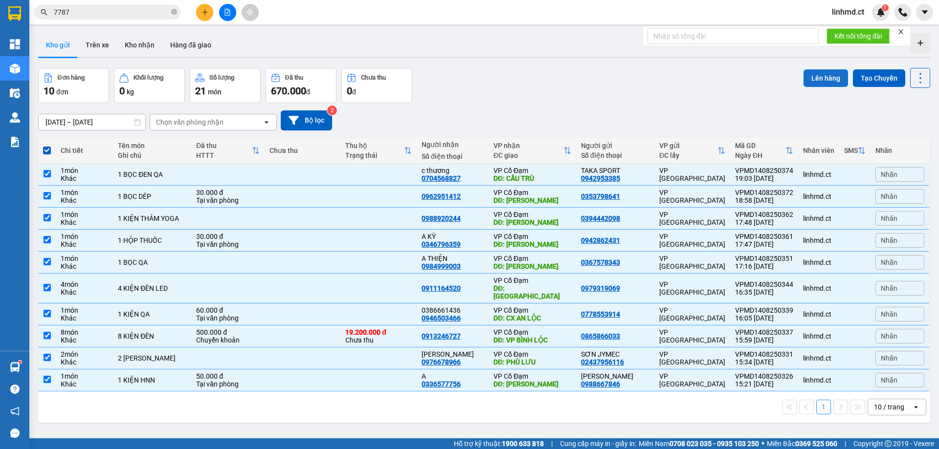
click at [816, 81] on button "Lên hàng" at bounding box center [825, 78] width 44 height 18
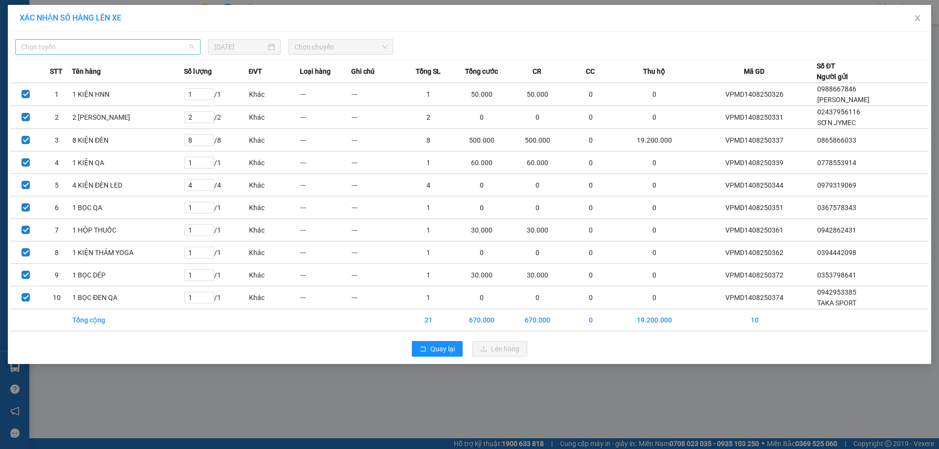
click at [148, 45] on span "Chọn tuyến" at bounding box center [108, 47] width 174 height 15
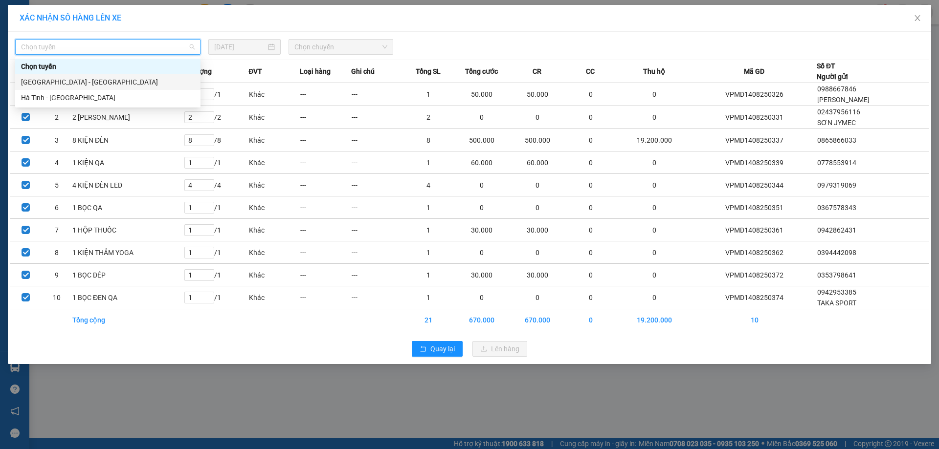
click at [149, 80] on div "[GEOGRAPHIC_DATA] - [GEOGRAPHIC_DATA]" at bounding box center [108, 82] width 174 height 11
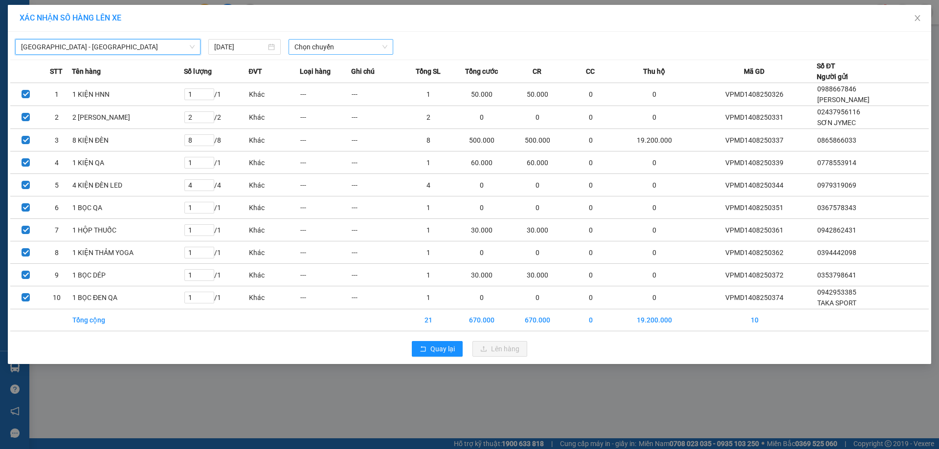
click at [341, 46] on span "Chọn chuyến" at bounding box center [340, 47] width 93 height 15
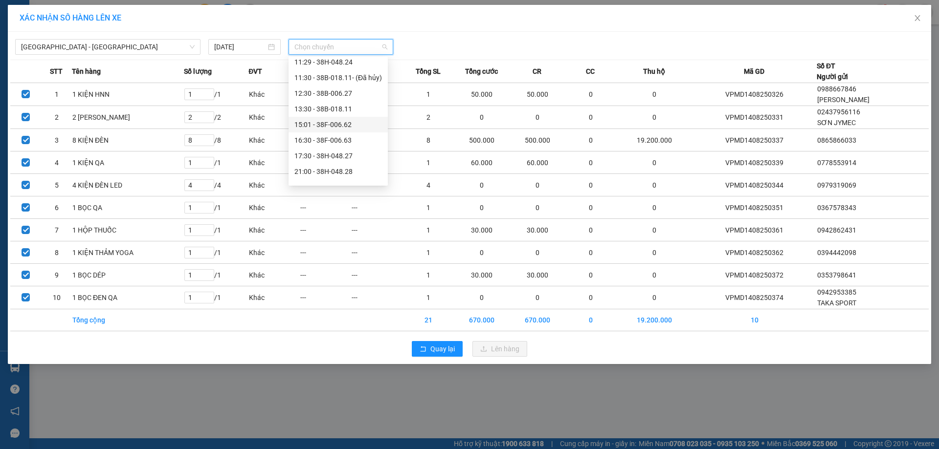
scroll to position [63, 0]
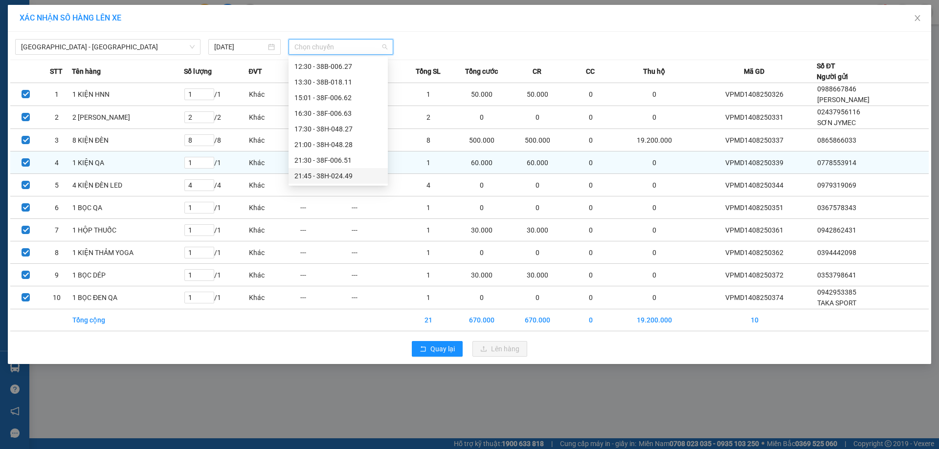
click at [339, 175] on div "21:45 - 38H-024.49" at bounding box center [338, 176] width 88 height 11
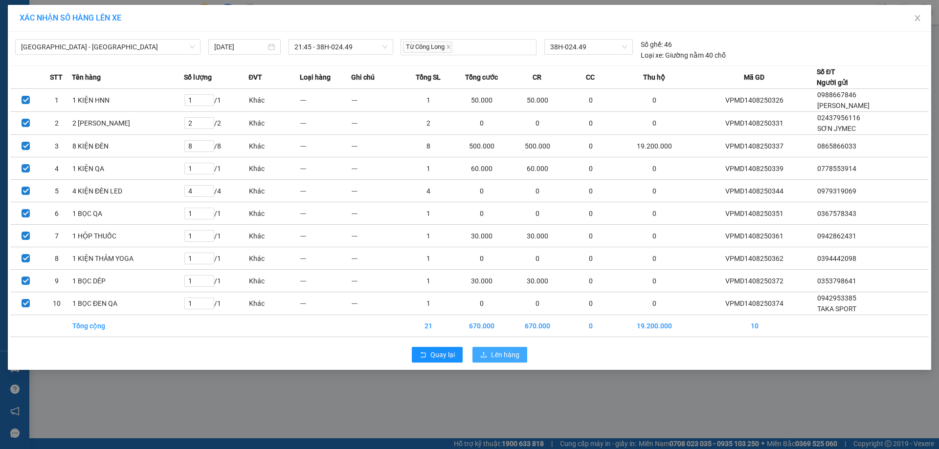
click at [511, 350] on button "Lên hàng" at bounding box center [499, 355] width 55 height 16
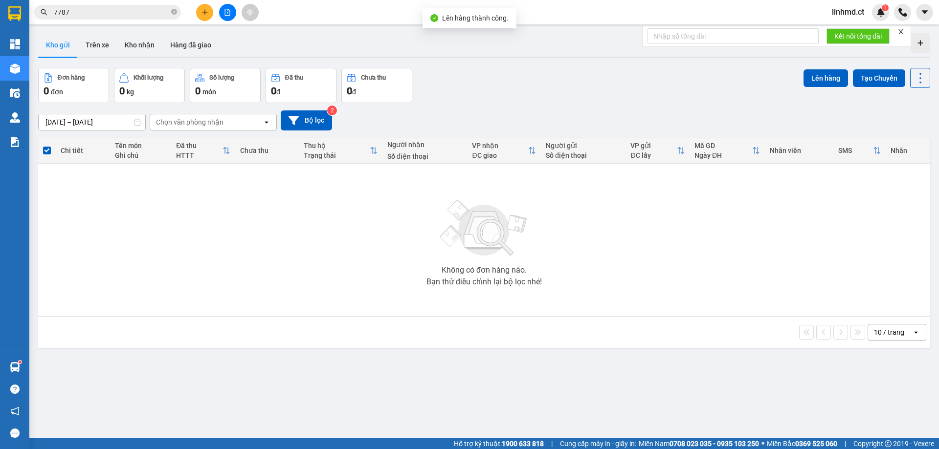
scroll to position [45, 0]
